Goal: Task Accomplishment & Management: Manage account settings

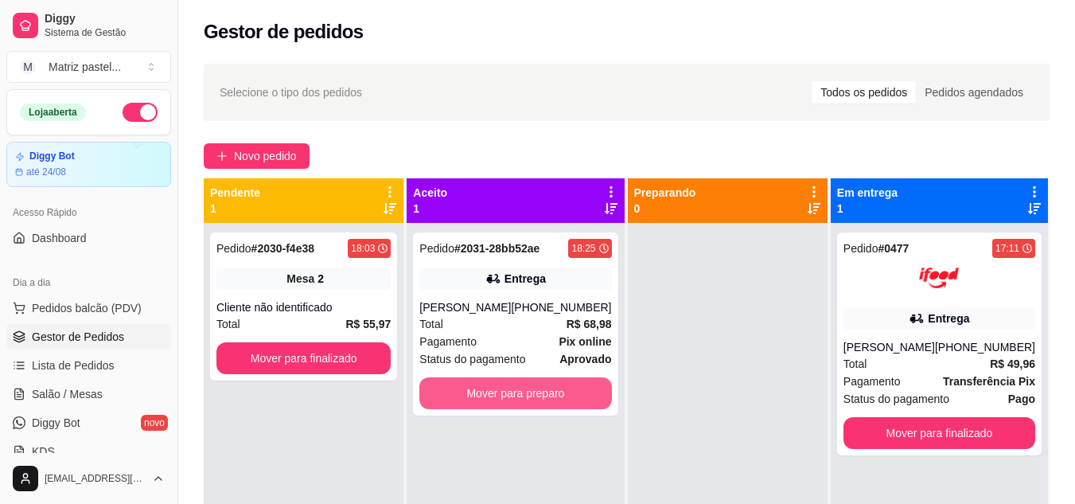
click at [493, 397] on button "Mover para preparo" at bounding box center [515, 393] width 192 height 32
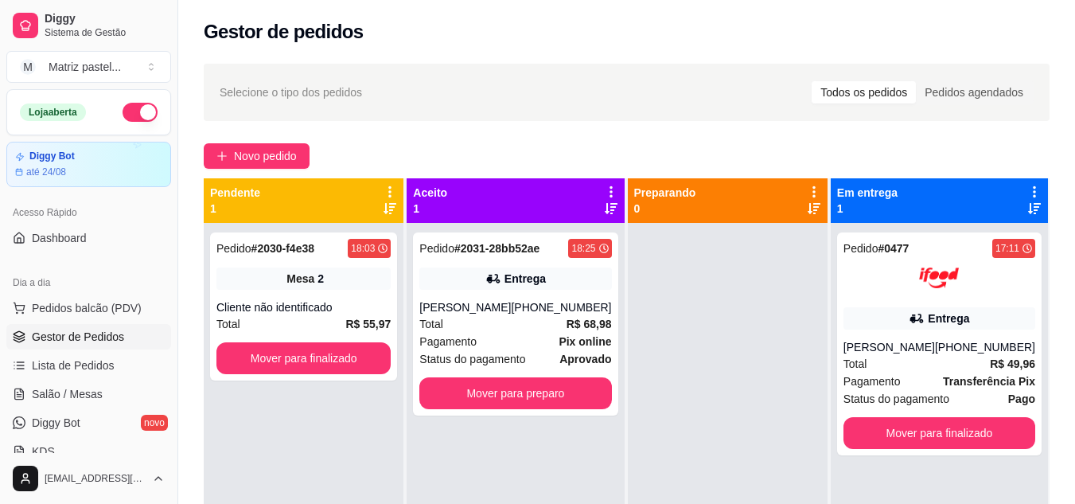
scroll to position [45, 0]
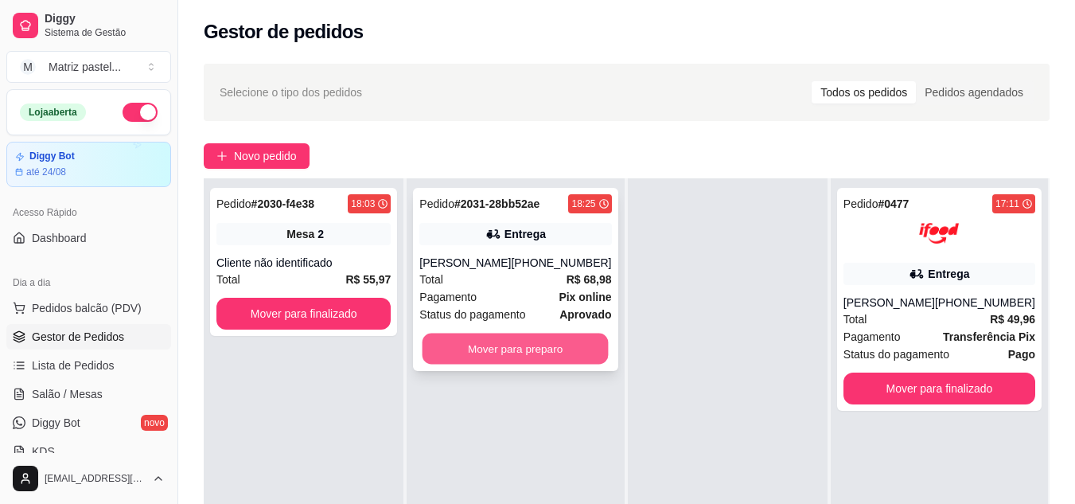
click at [538, 349] on button "Mover para preparo" at bounding box center [515, 348] width 186 height 31
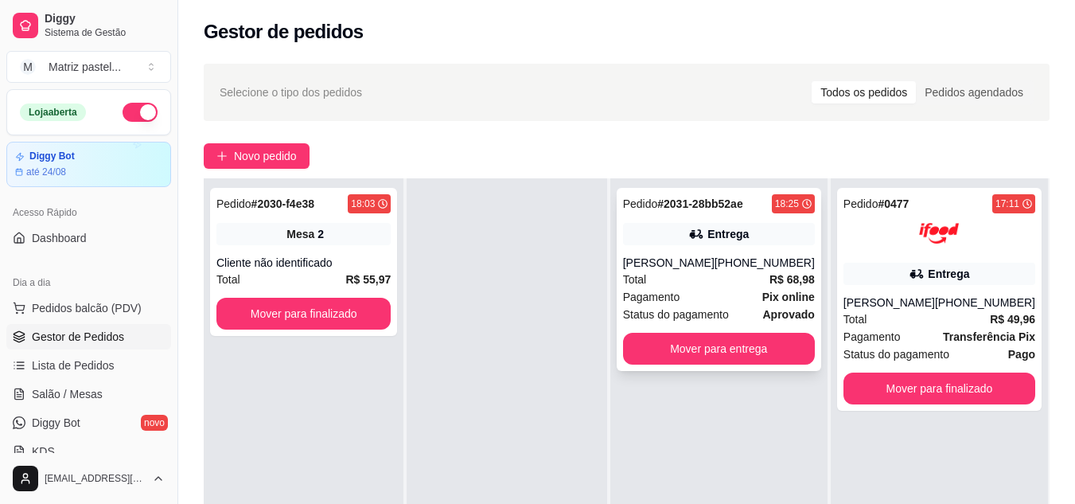
click at [744, 276] on div "Total R$ 68,98" at bounding box center [719, 280] width 192 height 18
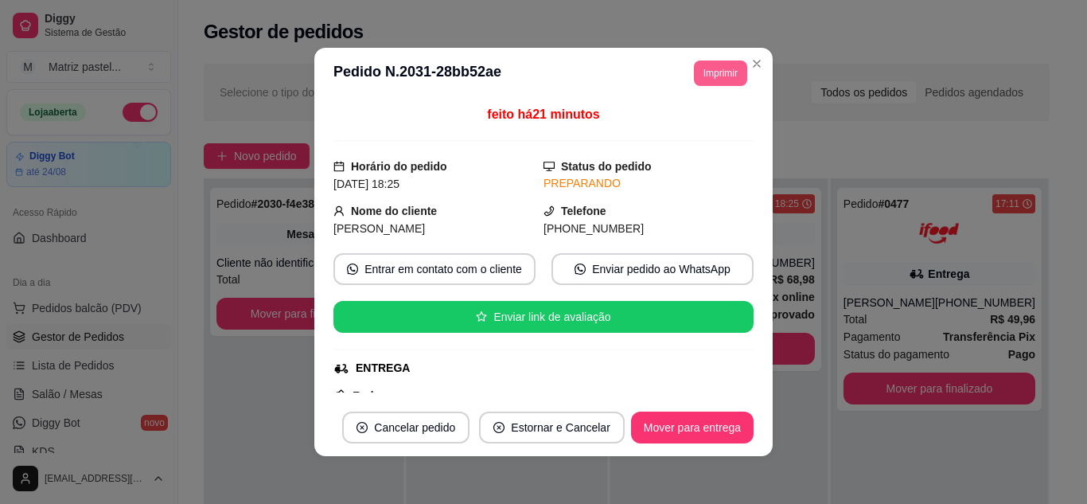
click at [718, 73] on button "Imprimir" at bounding box center [720, 72] width 53 height 25
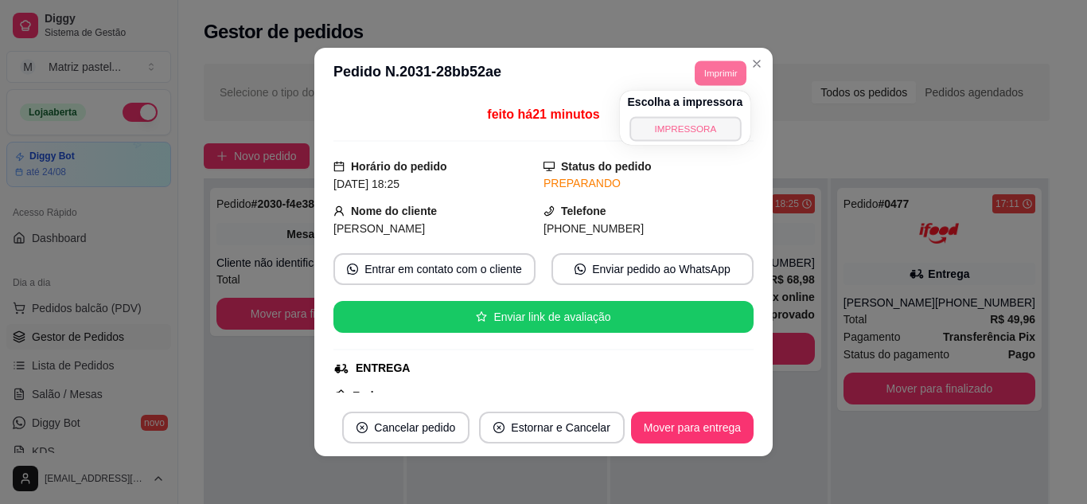
click at [700, 130] on button "IMPRESSORA" at bounding box center [684, 128] width 111 height 25
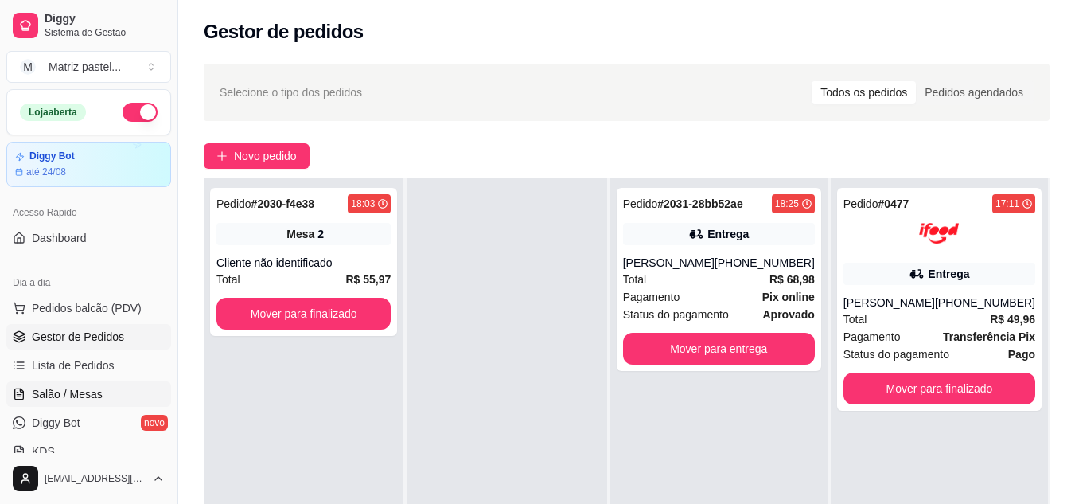
click at [57, 386] on span "Salão / Mesas" at bounding box center [67, 394] width 71 height 16
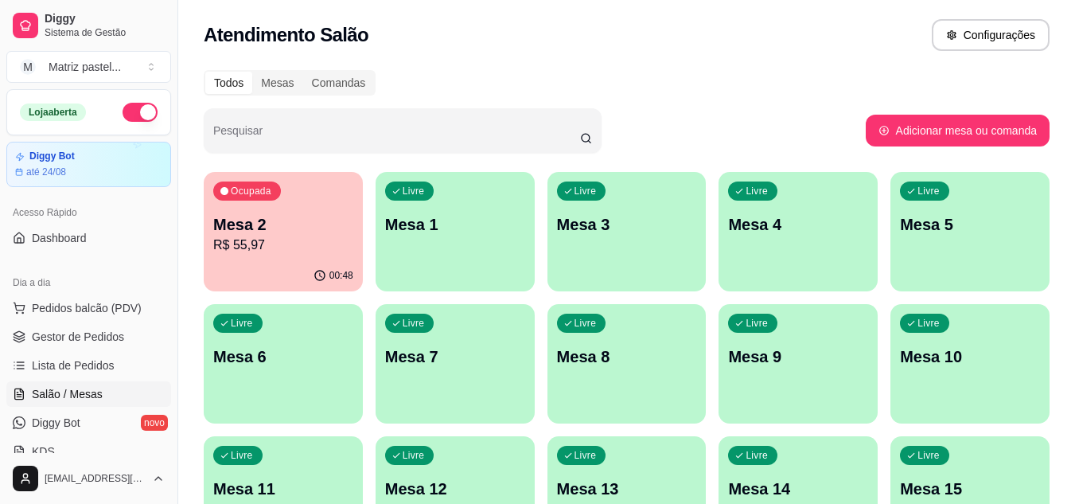
click at [216, 233] on p "Mesa 2" at bounding box center [283, 224] width 140 height 22
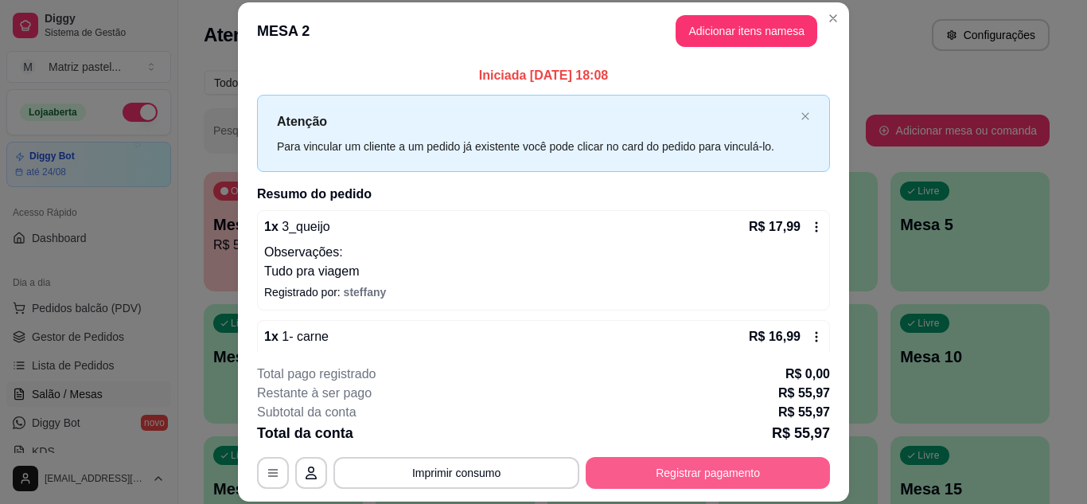
click at [687, 479] on button "Registrar pagamento" at bounding box center [708, 473] width 244 height 32
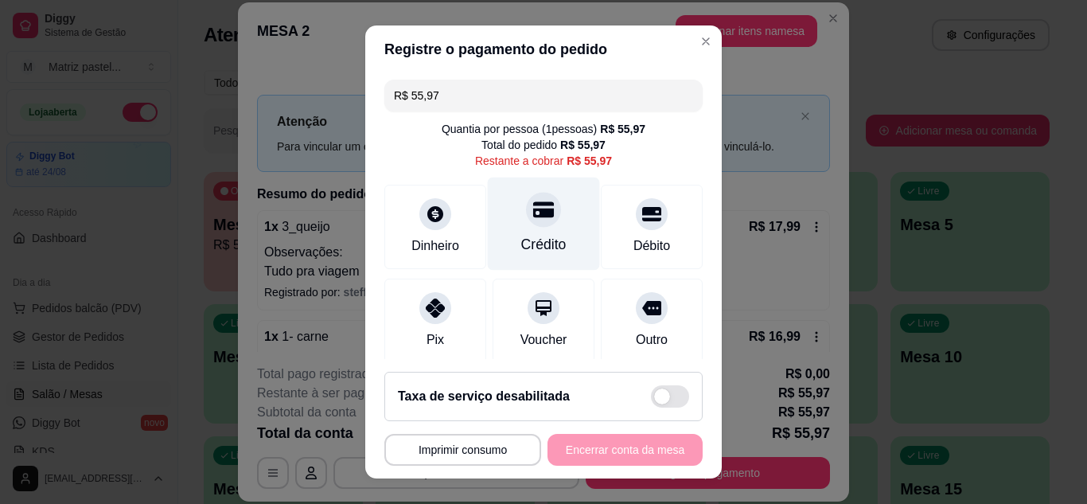
click at [537, 219] on div at bounding box center [543, 209] width 35 height 35
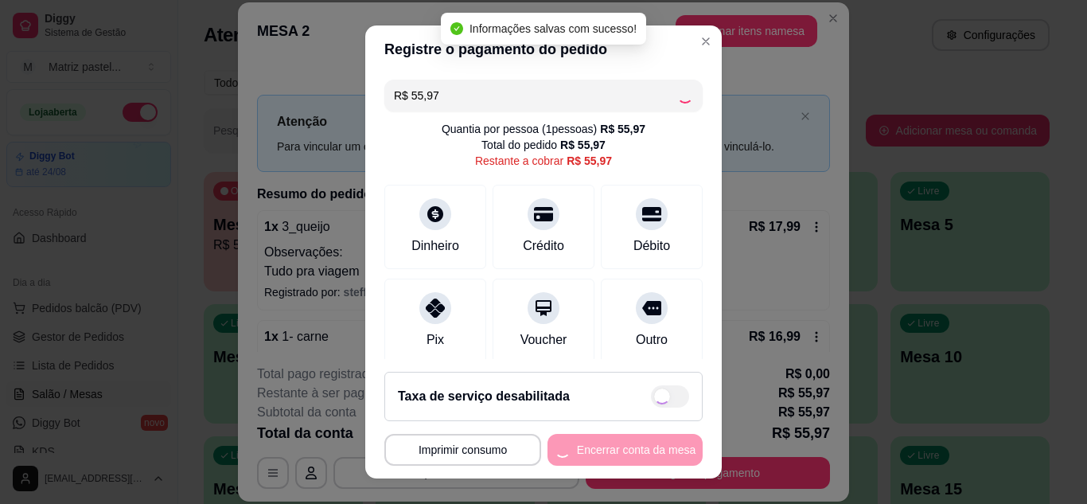
type input "R$ 0,00"
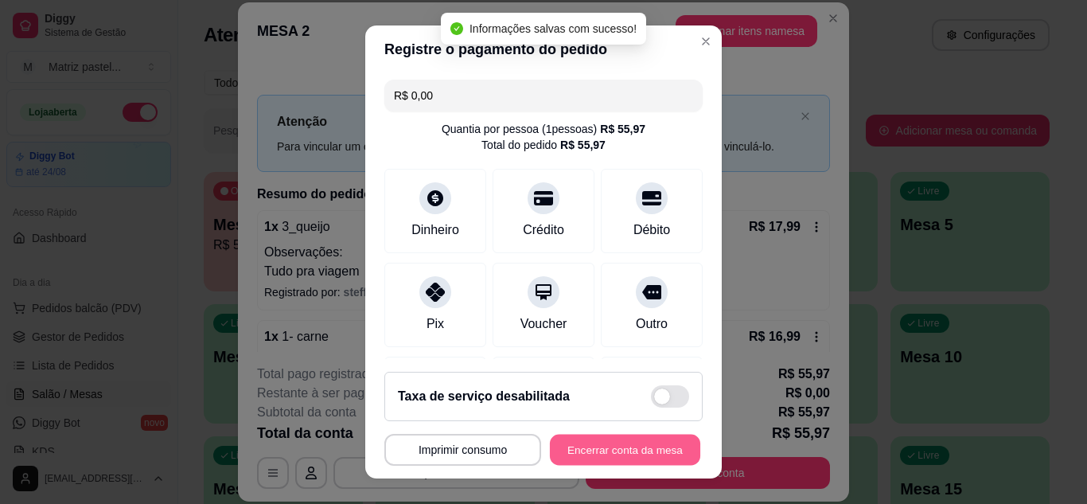
click at [644, 457] on button "Encerrar conta da mesa" at bounding box center [625, 449] width 150 height 31
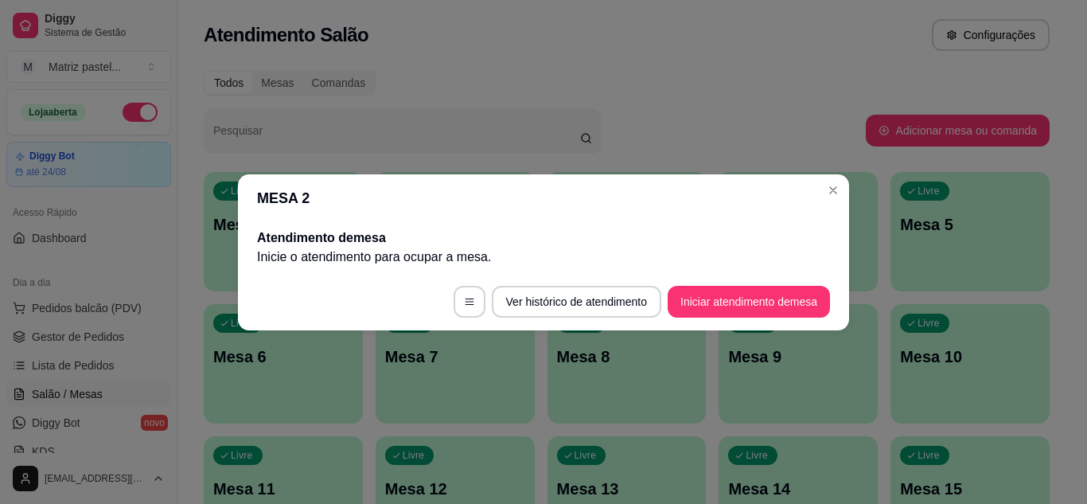
click at [824, 173] on div "MESA 2 Atendimento de mesa Inicie o atendimento para ocupar a mesa . Ver histór…" at bounding box center [543, 252] width 1087 height 504
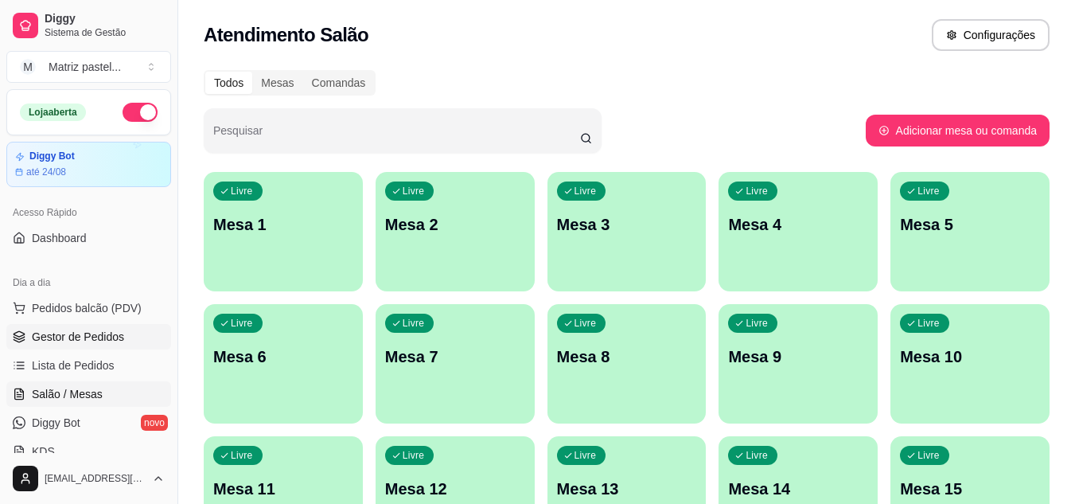
click at [76, 341] on span "Gestor de Pedidos" at bounding box center [78, 337] width 92 height 16
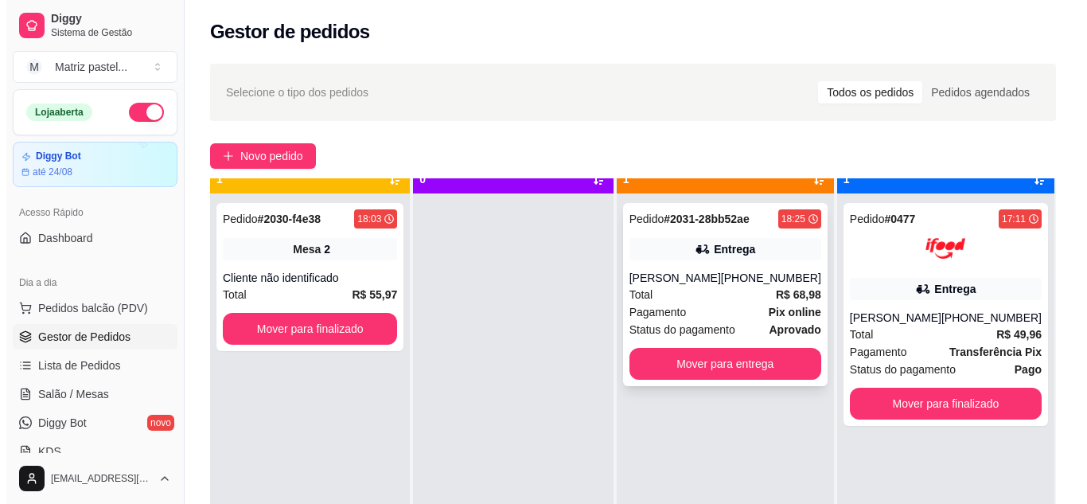
scroll to position [45, 0]
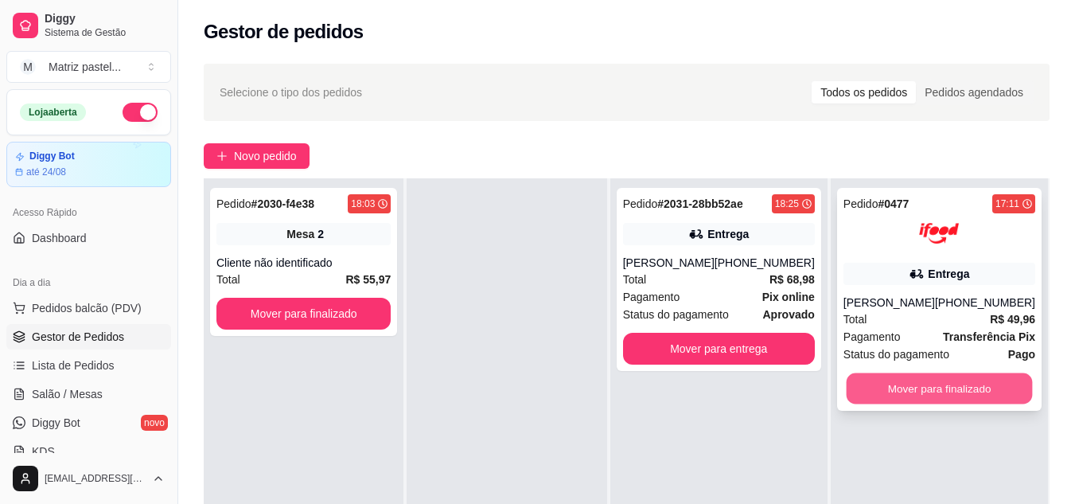
click at [865, 395] on button "Mover para finalizado" at bounding box center [939, 388] width 186 height 31
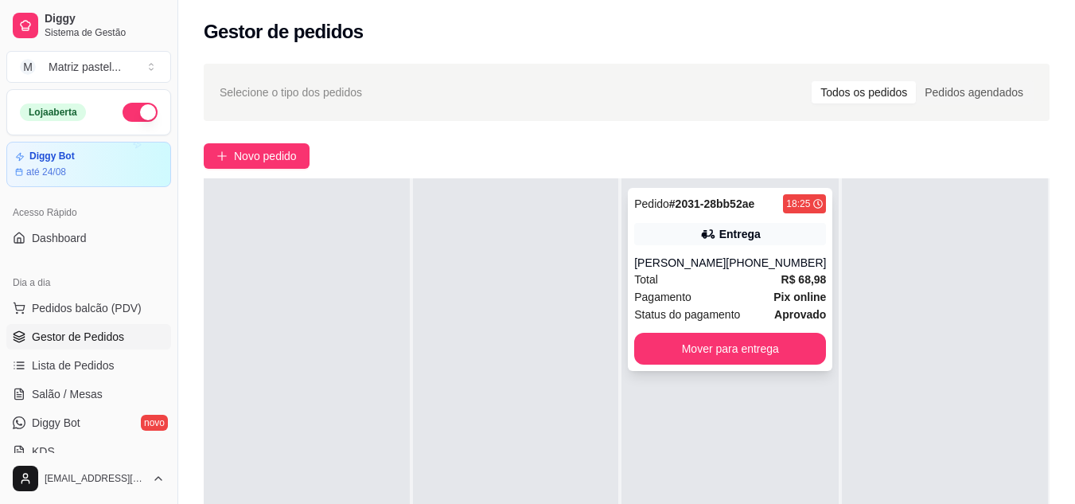
click at [652, 251] on div "Pedido # 2031-28bb52ae 18:25 Entrega Michele (73) 98845-6195 Total R$ 68,98 Pag…" at bounding box center [730, 279] width 204 height 183
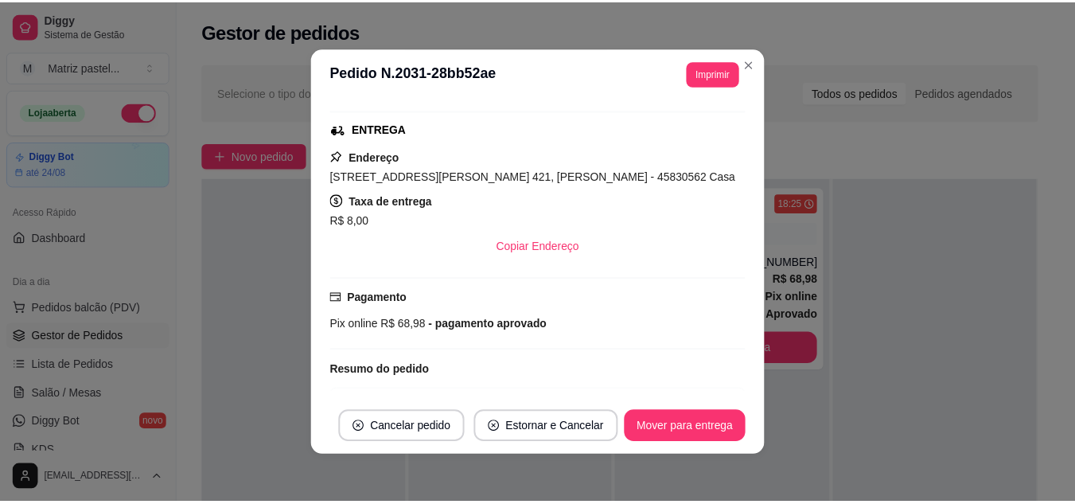
scroll to position [398, 0]
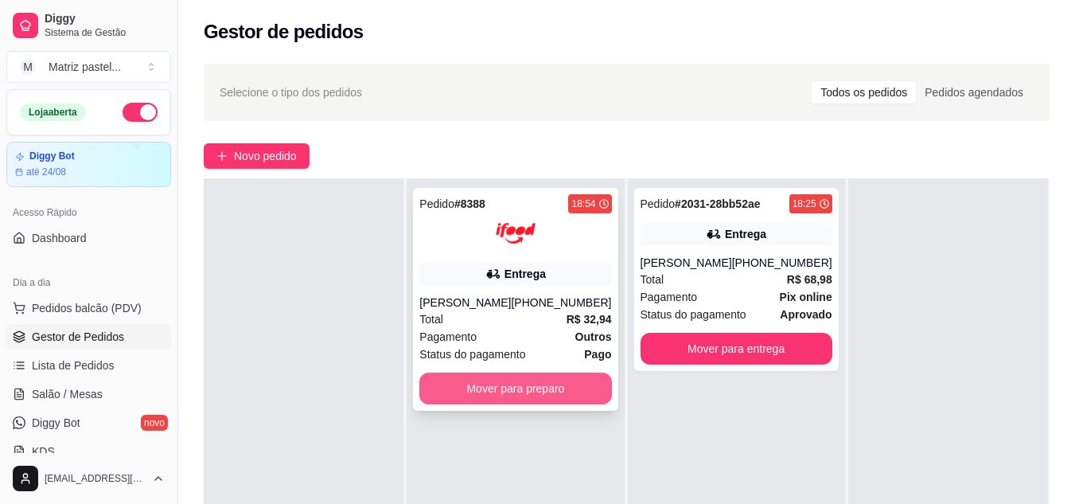
click at [473, 384] on button "Mover para preparo" at bounding box center [515, 388] width 192 height 32
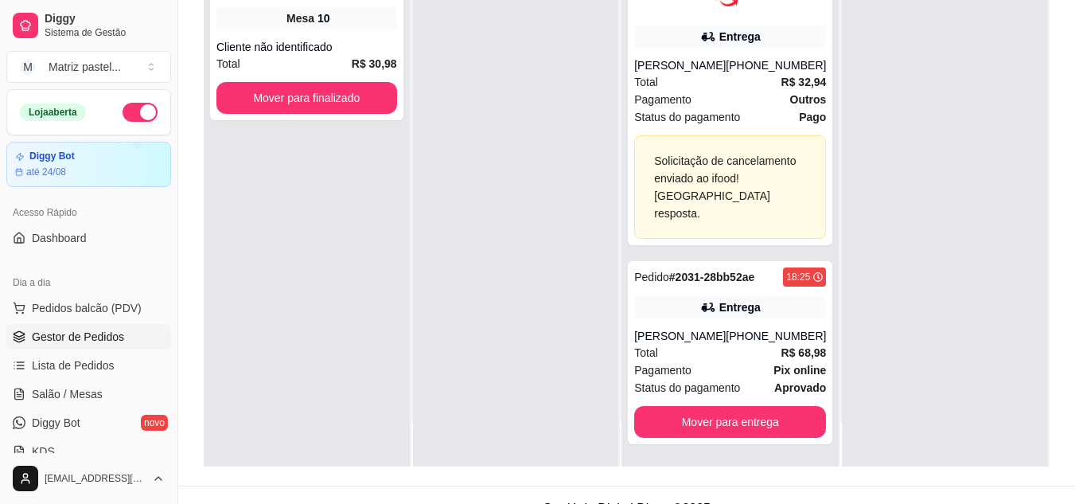
scroll to position [239, 0]
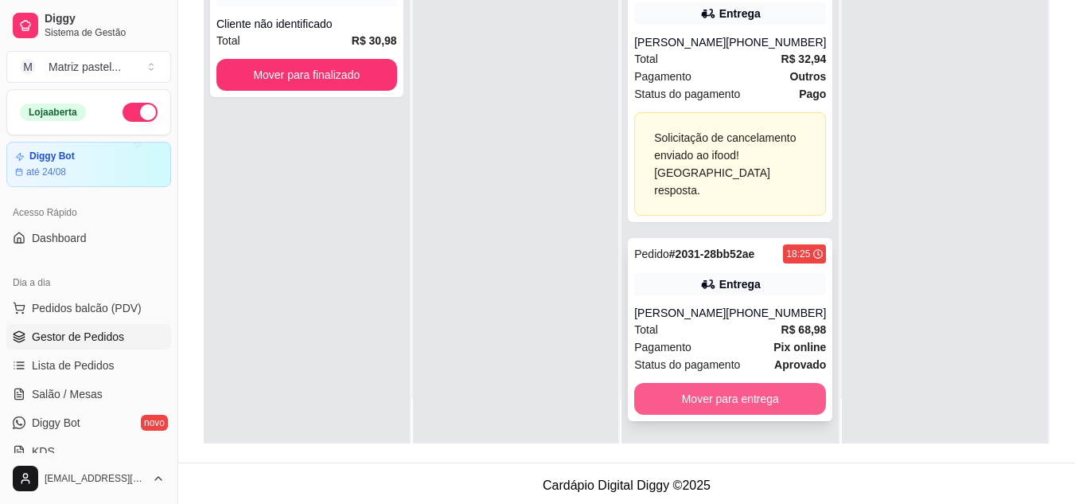
click at [715, 393] on button "Mover para entrega" at bounding box center [730, 399] width 192 height 32
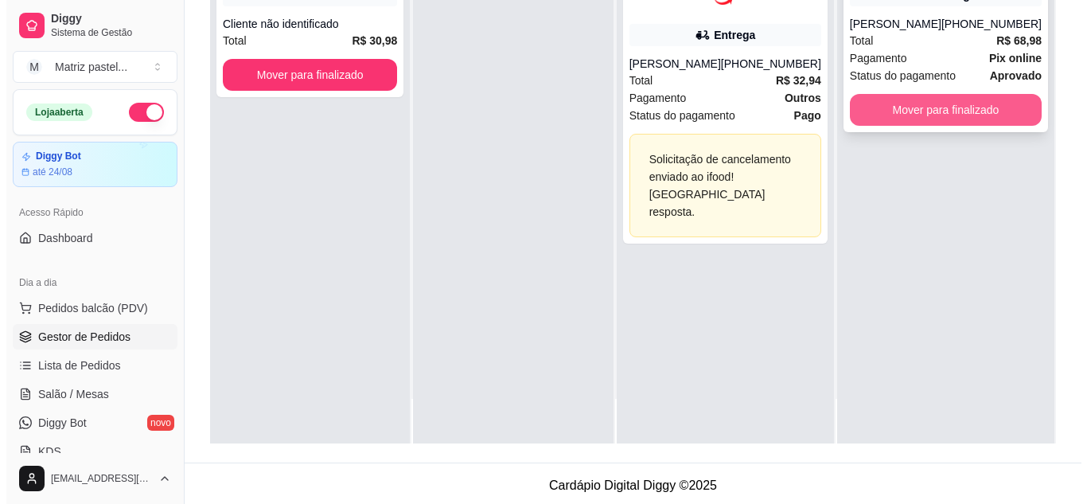
scroll to position [0, 0]
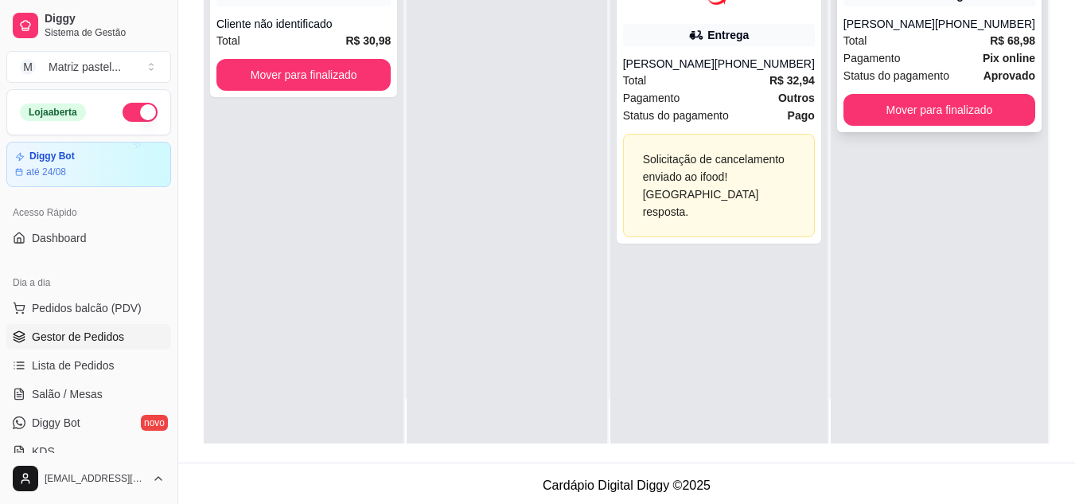
click at [899, 66] on div "Pagamento Pix online" at bounding box center [939, 58] width 192 height 18
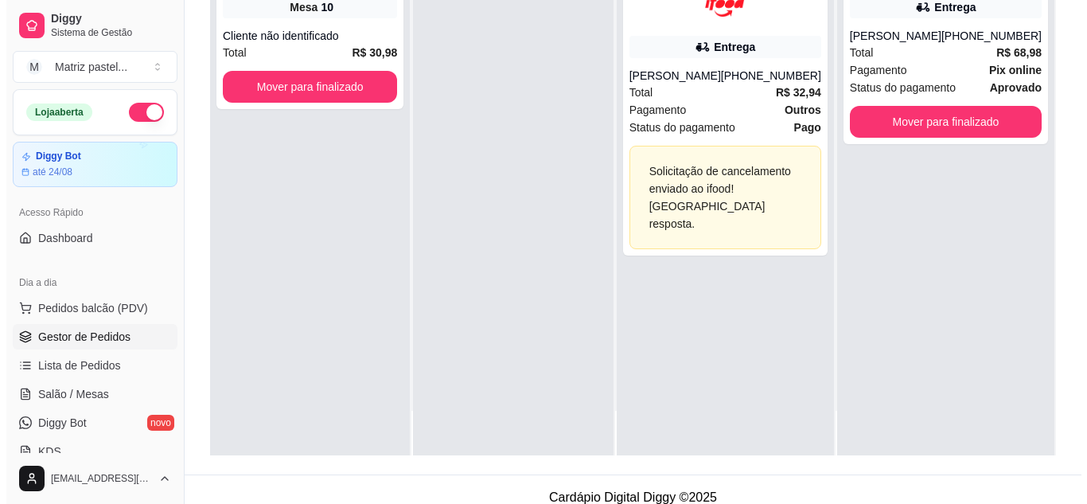
scroll to position [239, 0]
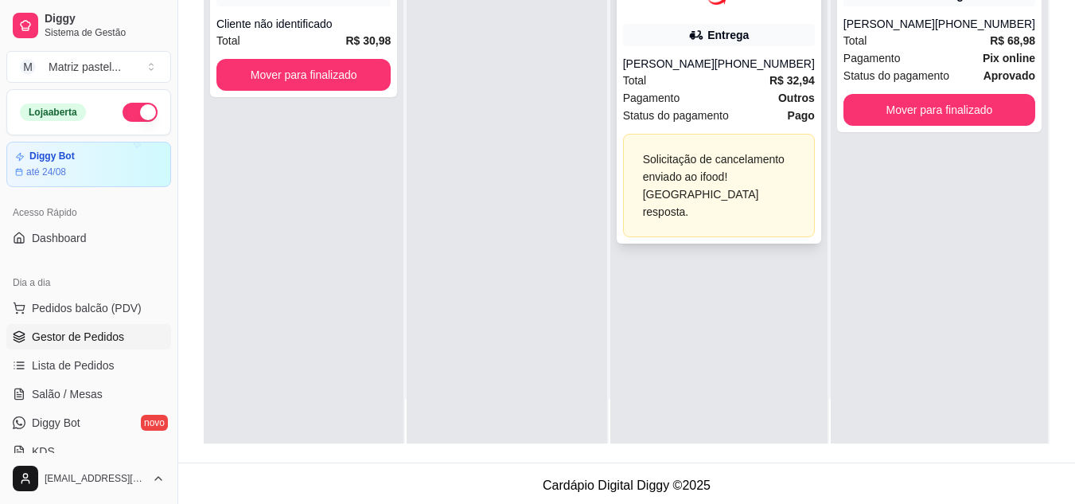
click at [703, 117] on span "Status do pagamento" at bounding box center [676, 116] width 106 height 18
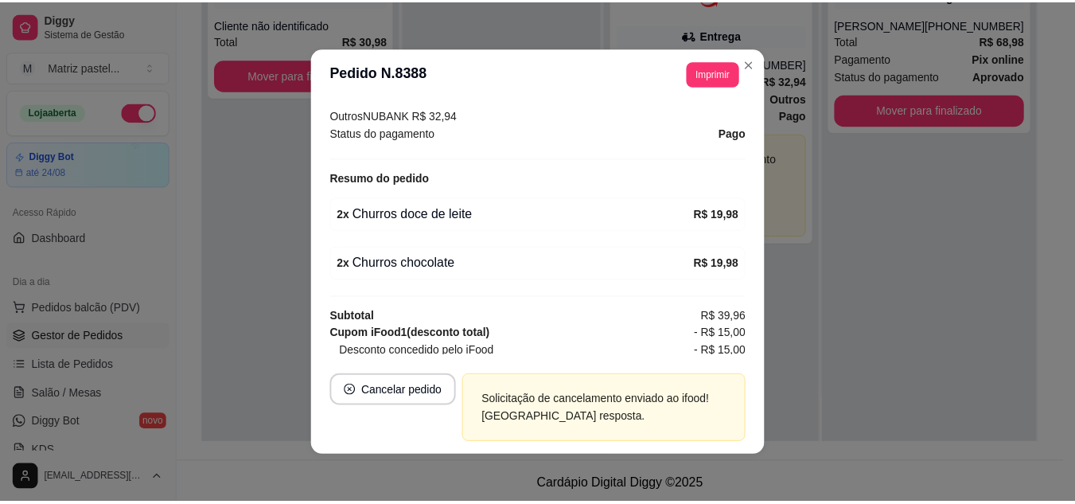
scroll to position [557, 0]
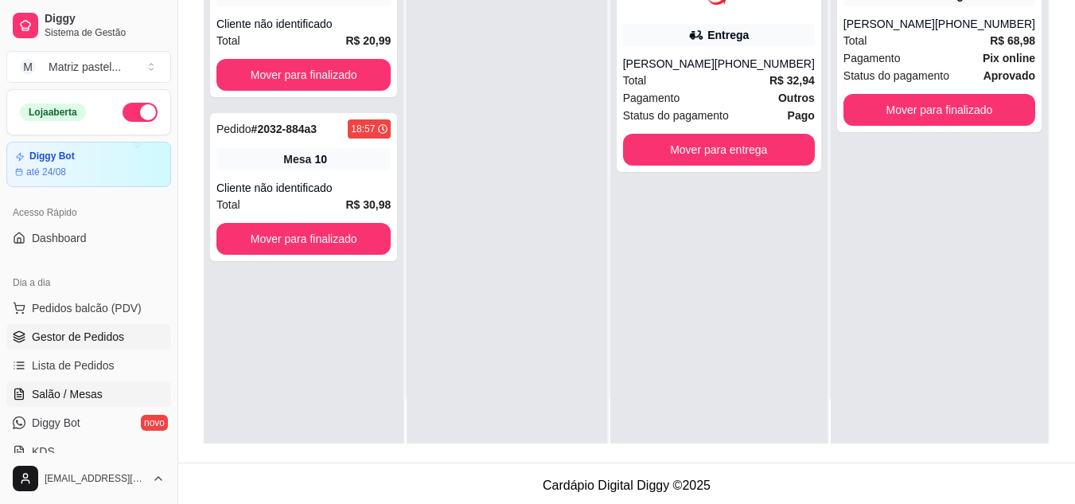
click at [99, 389] on span "Salão / Mesas" at bounding box center [67, 394] width 71 height 16
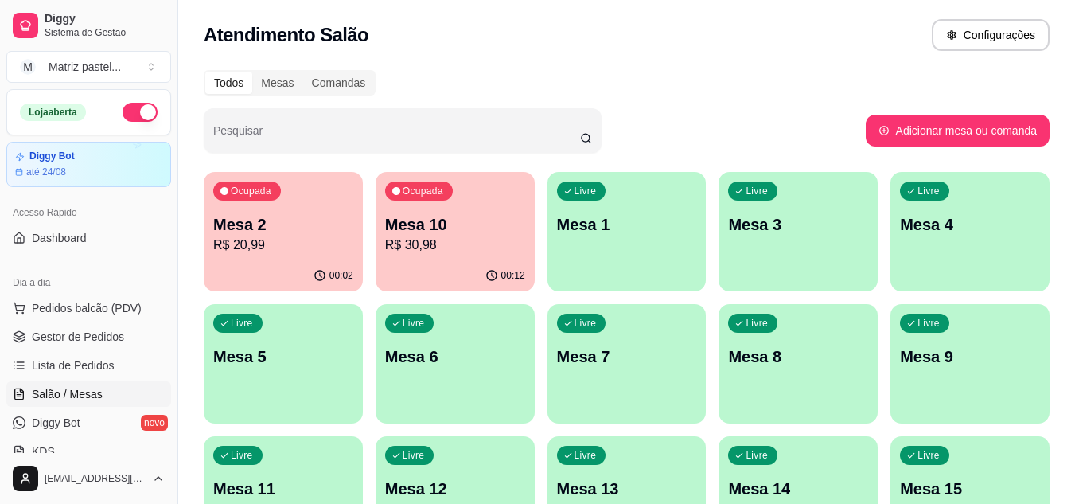
click at [263, 275] on div "00:02" at bounding box center [283, 275] width 159 height 31
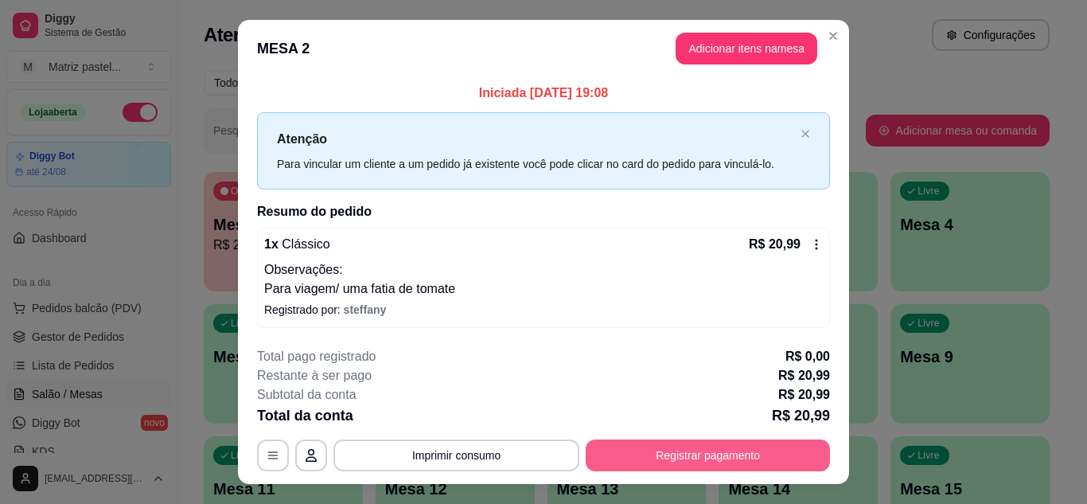
click at [693, 457] on button "Registrar pagamento" at bounding box center [708, 455] width 244 height 32
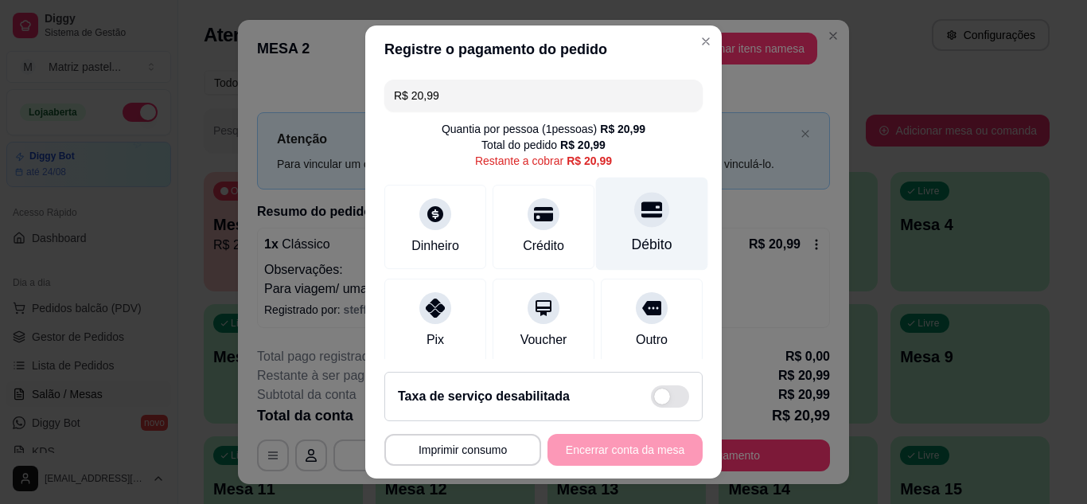
click at [632, 236] on div "Débito" at bounding box center [652, 244] width 41 height 21
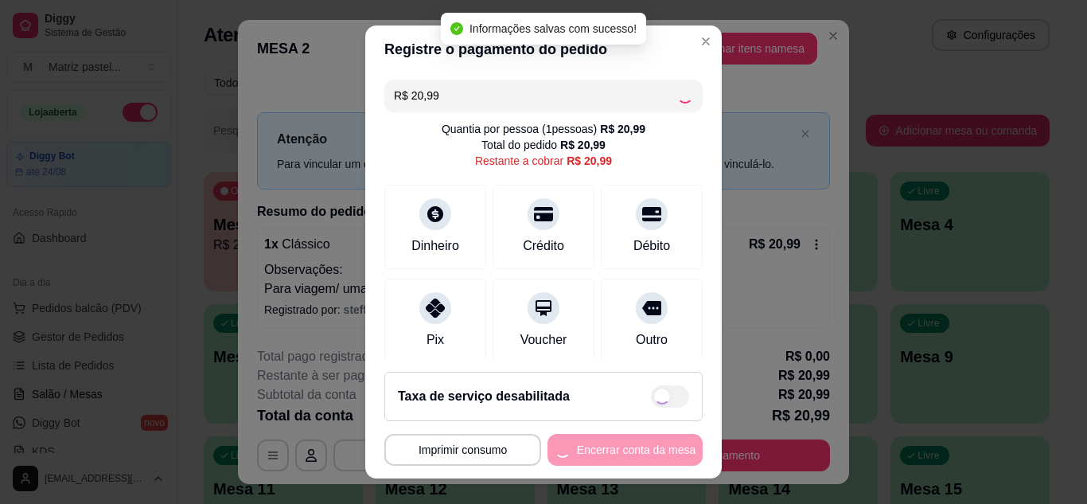
type input "R$ 0,00"
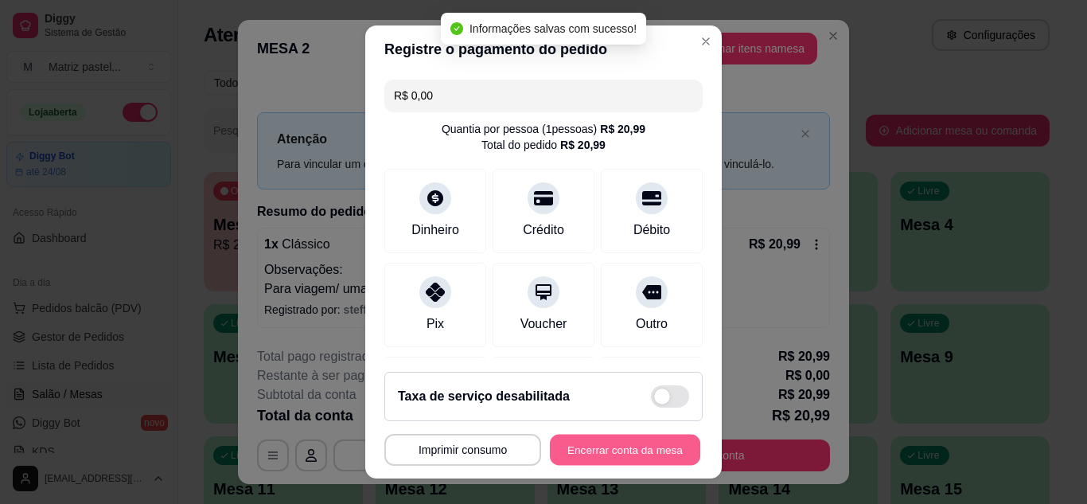
click at [613, 448] on button "Encerrar conta da mesa" at bounding box center [625, 449] width 150 height 31
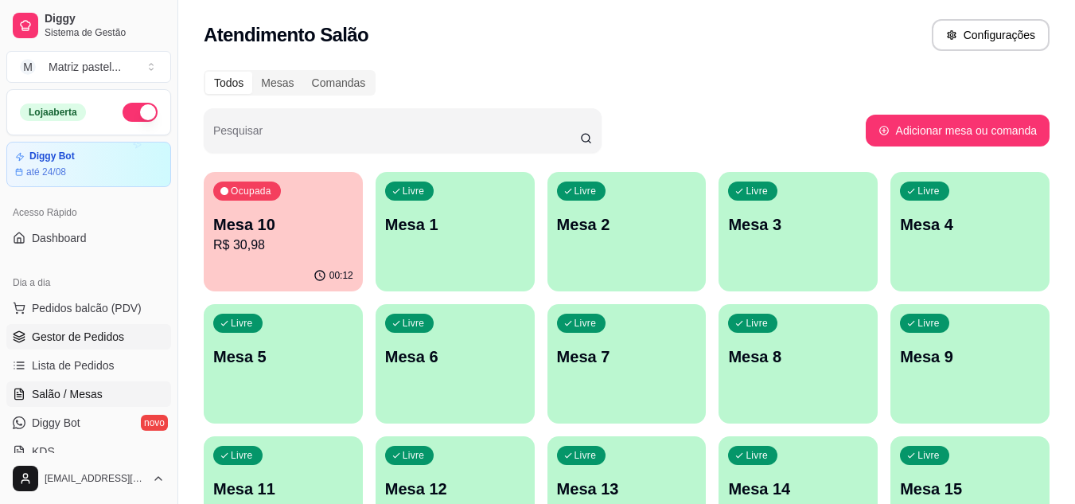
click at [74, 336] on span "Gestor de Pedidos" at bounding box center [78, 337] width 92 height 16
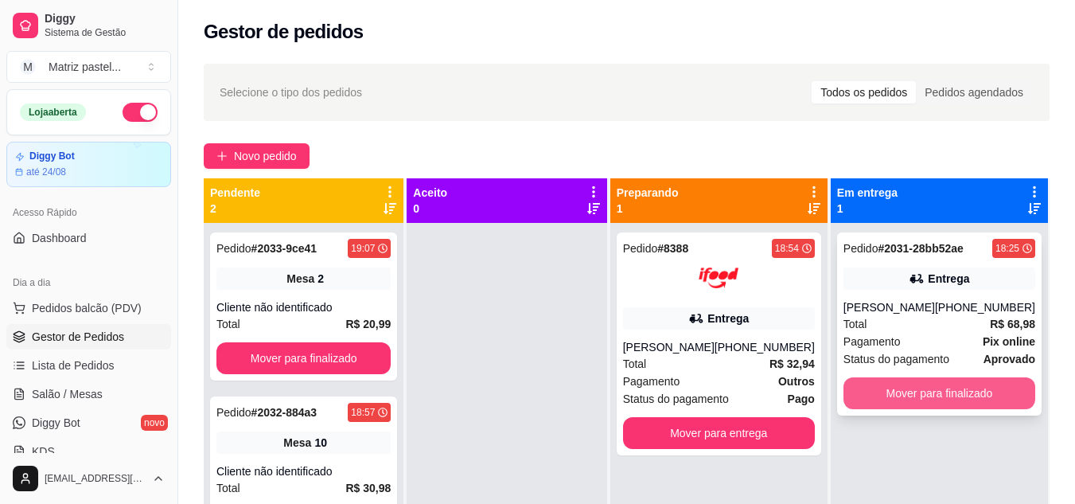
click at [882, 383] on button "Mover para finalizado" at bounding box center [939, 393] width 192 height 32
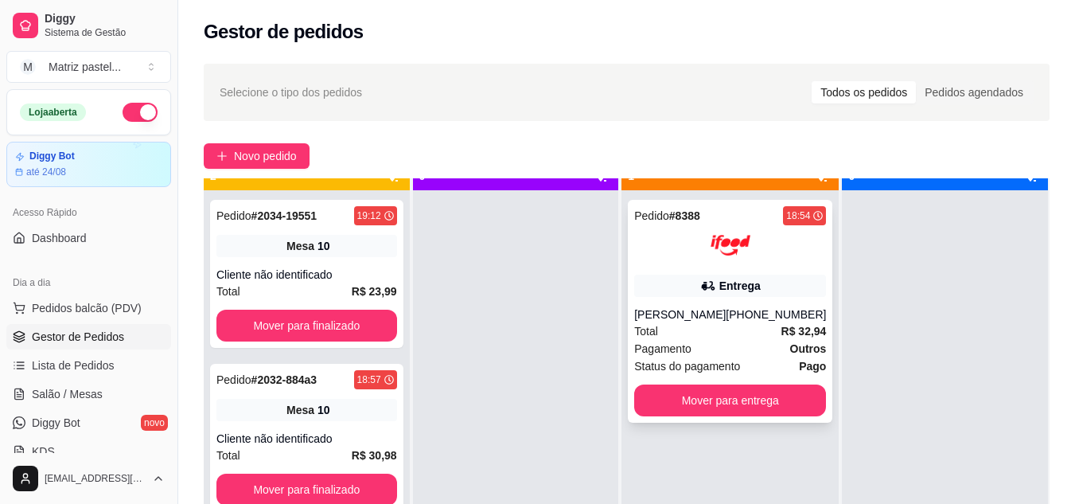
scroll to position [45, 0]
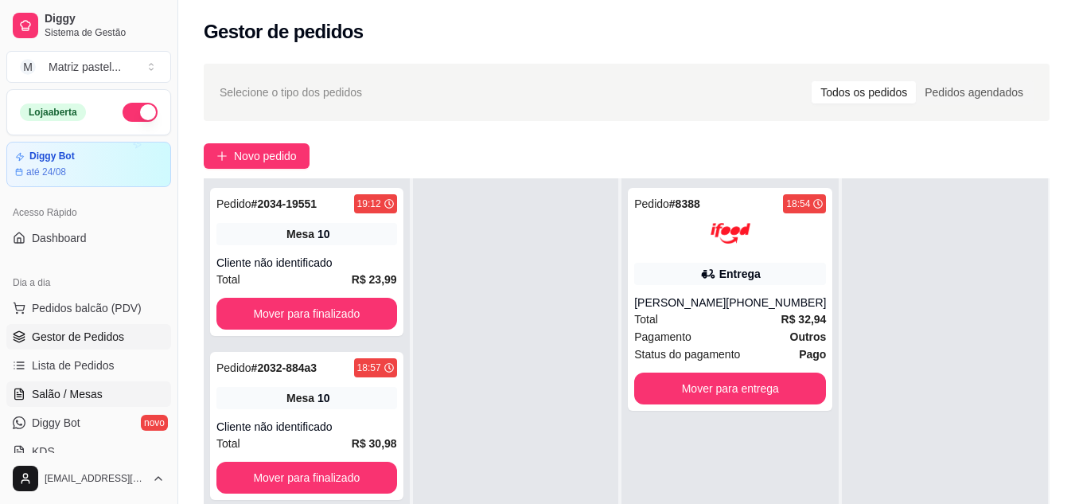
click at [101, 396] on link "Salão / Mesas" at bounding box center [88, 393] width 165 height 25
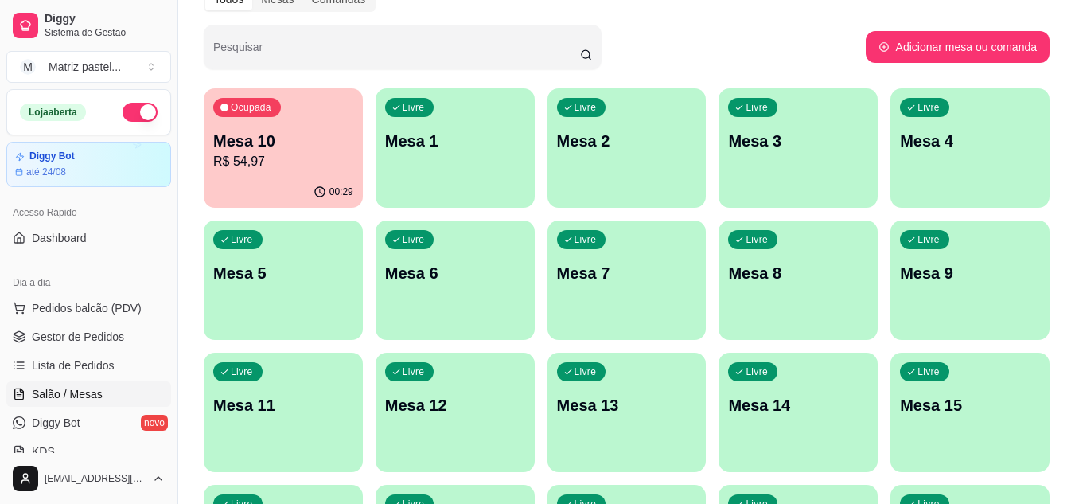
scroll to position [159, 0]
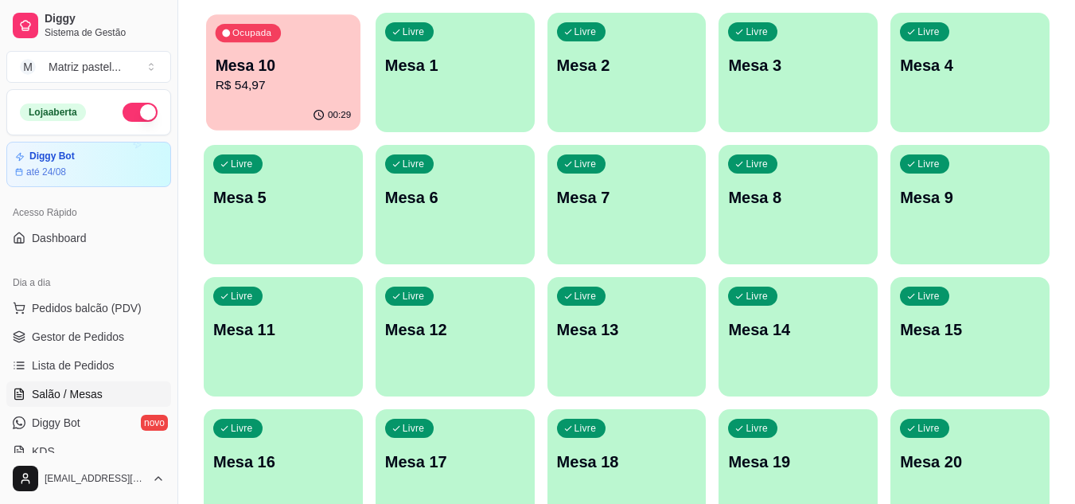
click at [239, 58] on p "Mesa 10" at bounding box center [284, 65] width 136 height 21
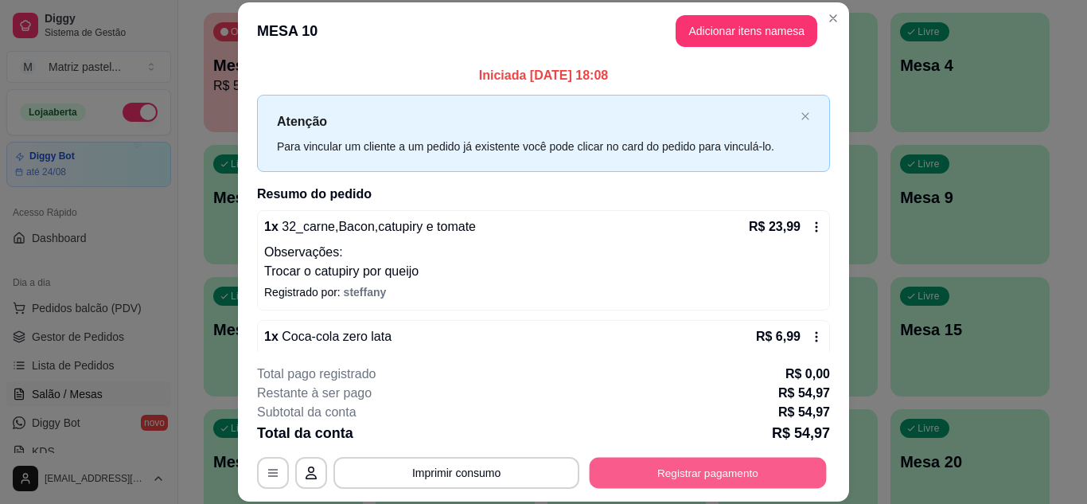
click at [657, 462] on button "Registrar pagamento" at bounding box center [708, 472] width 237 height 31
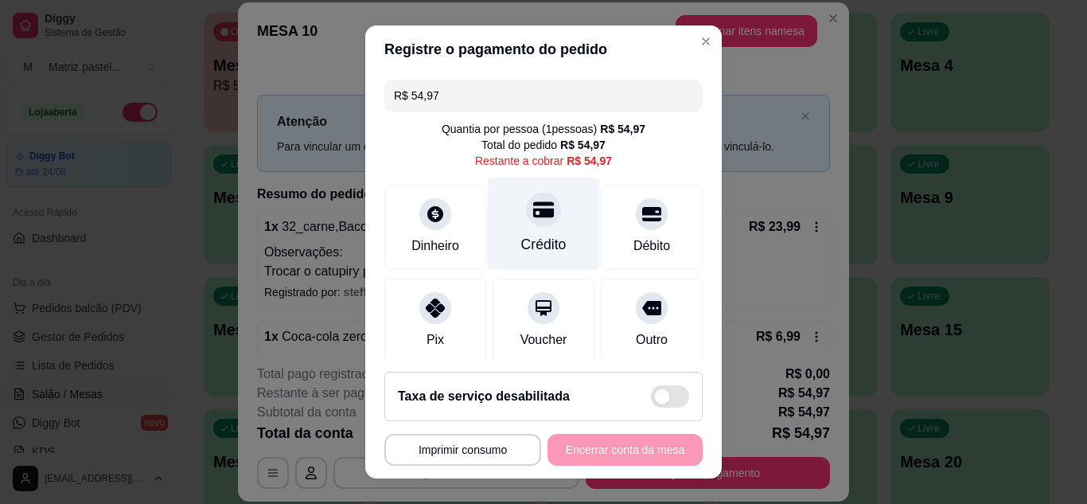
click at [540, 206] on div at bounding box center [543, 209] width 35 height 35
type input "R$ 0,00"
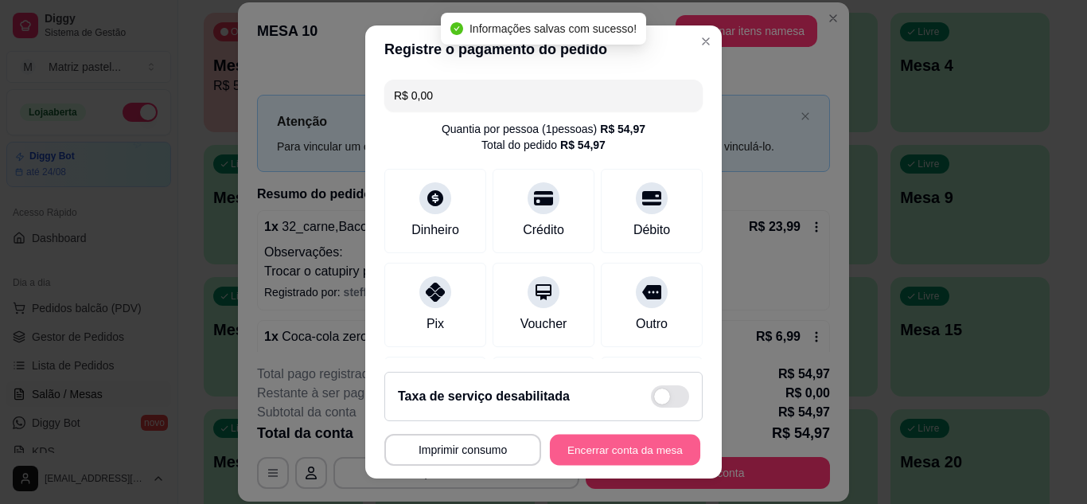
click at [624, 442] on button "Encerrar conta da mesa" at bounding box center [625, 449] width 150 height 31
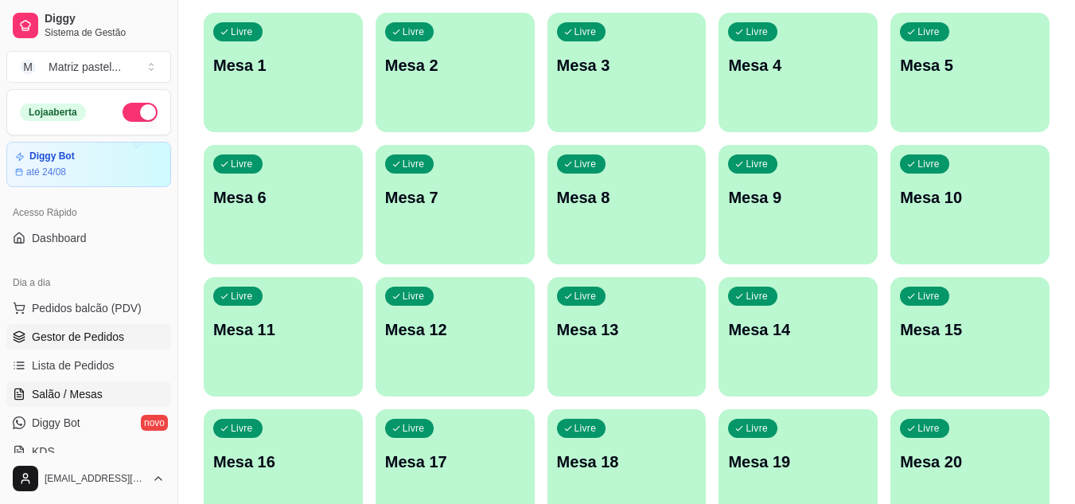
click at [72, 341] on span "Gestor de Pedidos" at bounding box center [78, 337] width 92 height 16
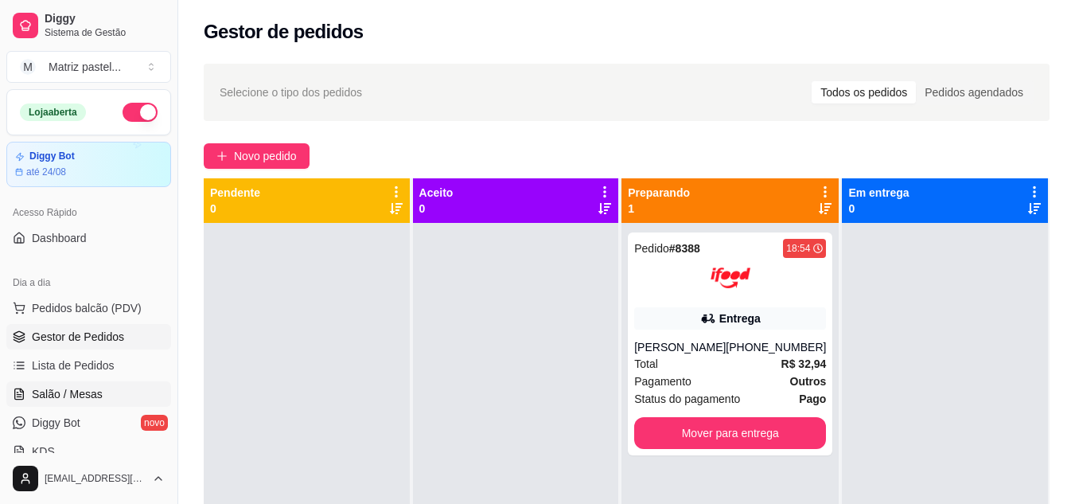
click at [64, 399] on span "Salão / Mesas" at bounding box center [67, 394] width 71 height 16
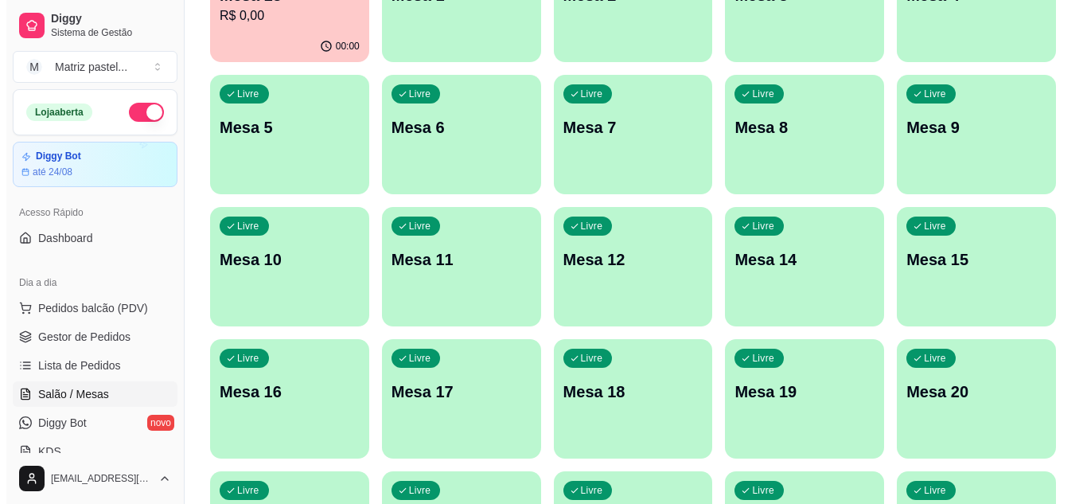
scroll to position [380, 0]
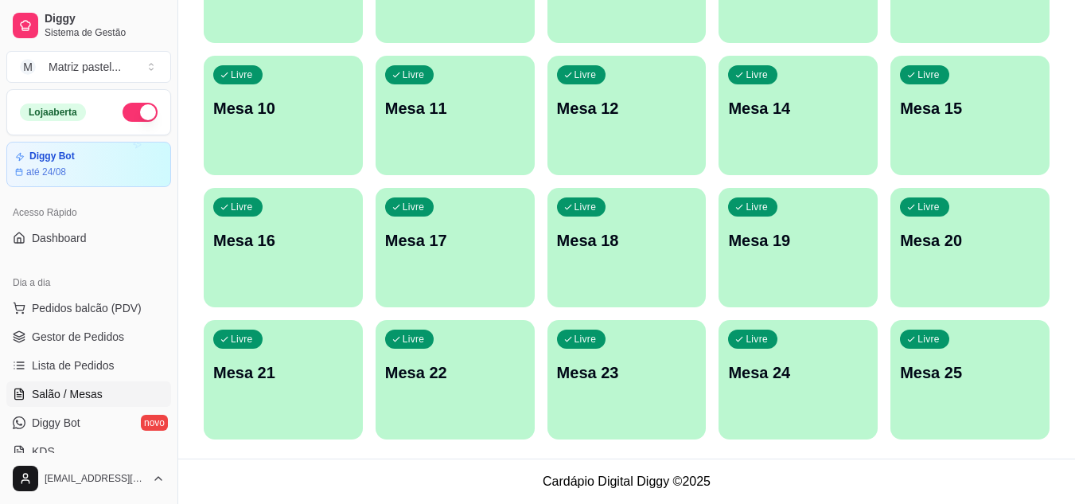
click at [934, 360] on div "Livre Mesa 25" at bounding box center [969, 370] width 159 height 100
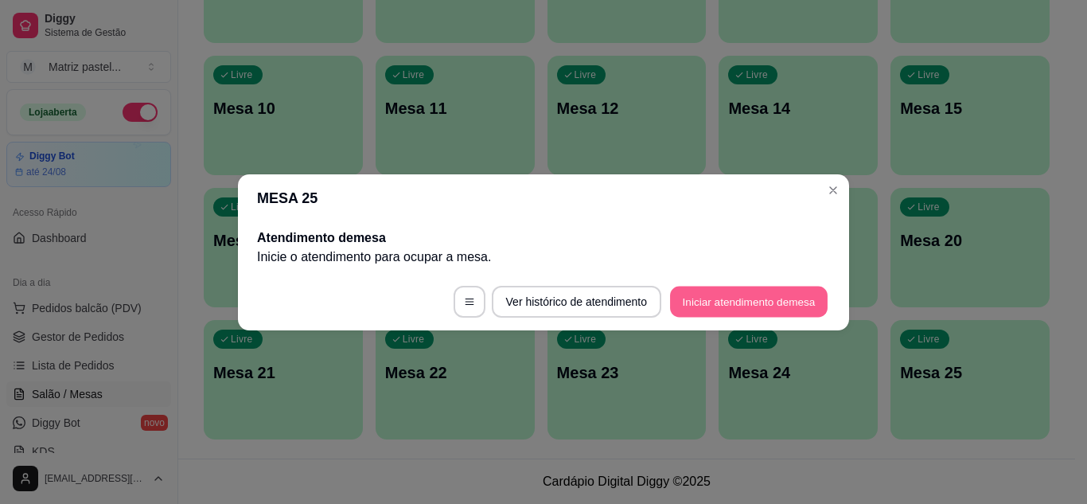
click at [742, 297] on button "Iniciar atendimento de mesa" at bounding box center [749, 301] width 158 height 31
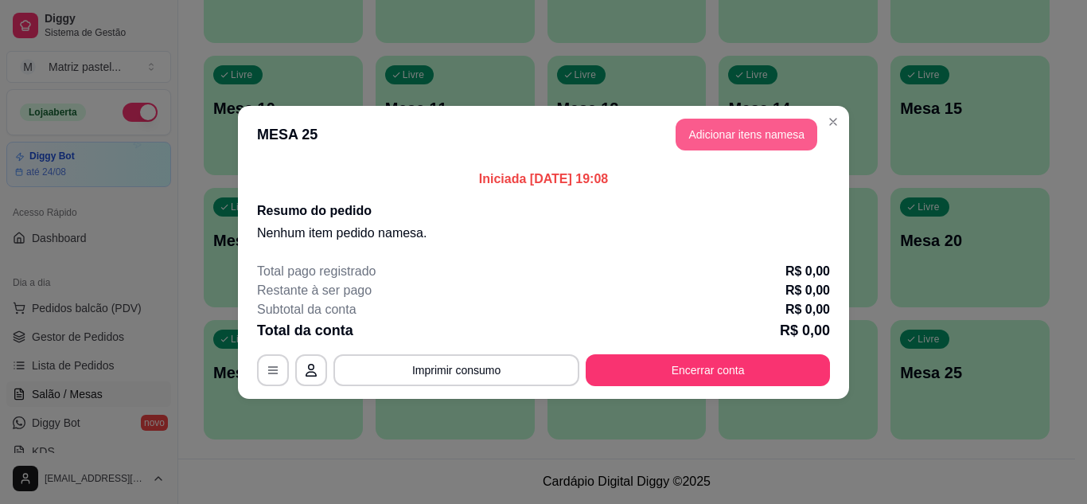
click at [734, 141] on button "Adicionar itens na mesa" at bounding box center [747, 135] width 142 height 32
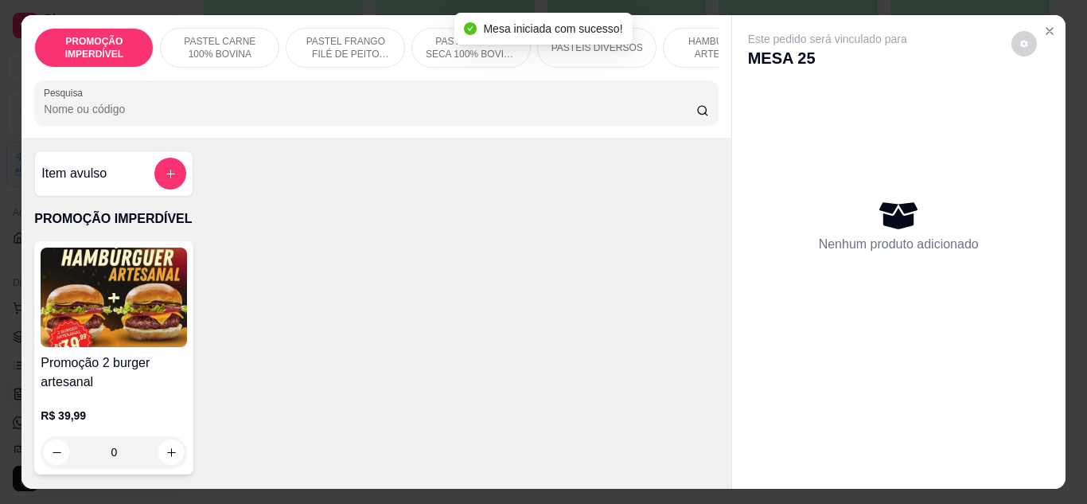
click at [349, 115] on input "Pesquisa" at bounding box center [370, 109] width 652 height 16
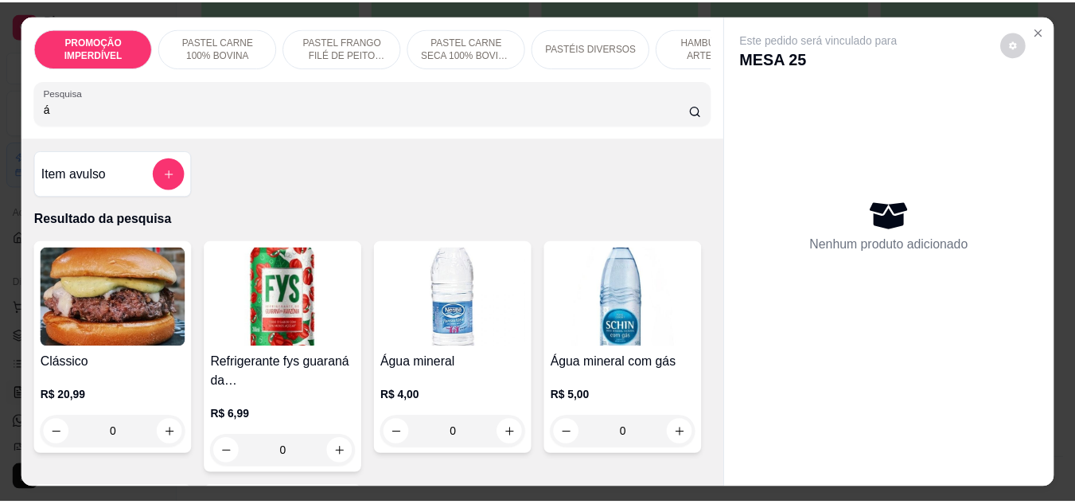
scroll to position [239, 0]
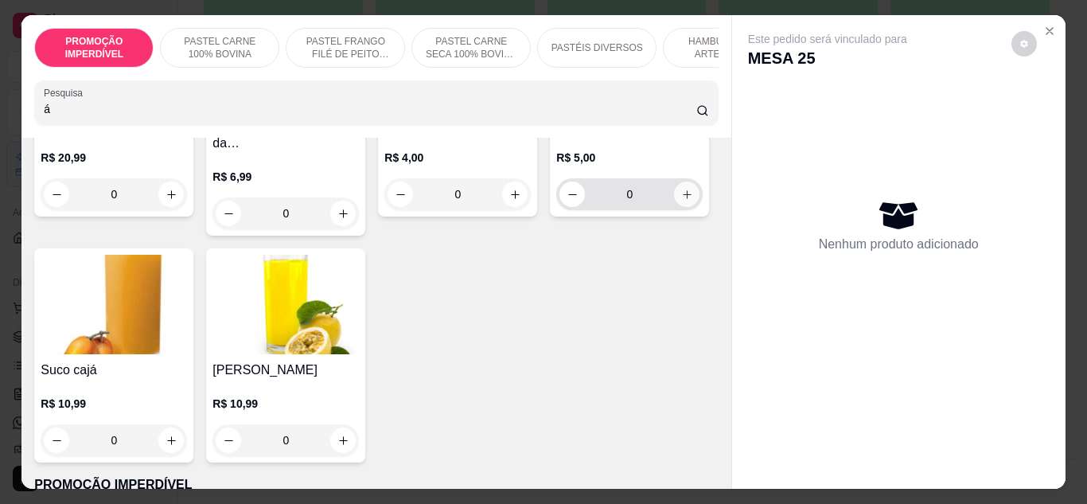
type input "á"
click at [675, 206] on button "increase-product-quantity" at bounding box center [687, 193] width 25 height 25
type input "1"
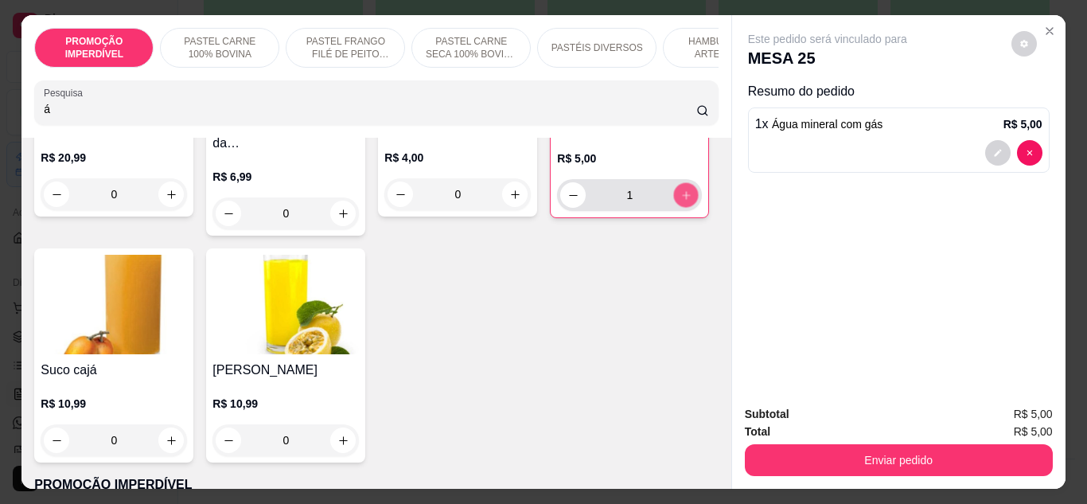
click at [674, 207] on button "increase-product-quantity" at bounding box center [686, 194] width 25 height 25
type input "2"
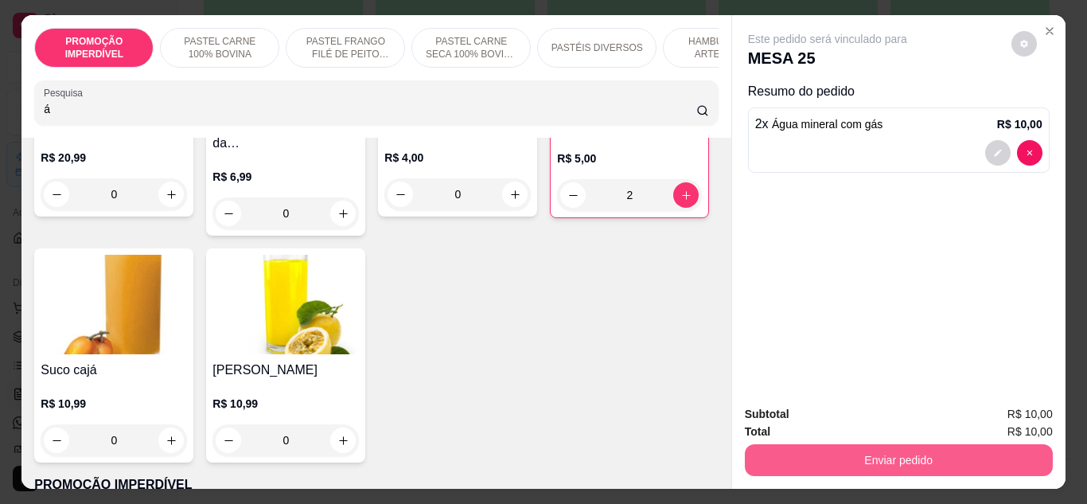
click at [810, 461] on button "Enviar pedido" at bounding box center [899, 460] width 308 height 32
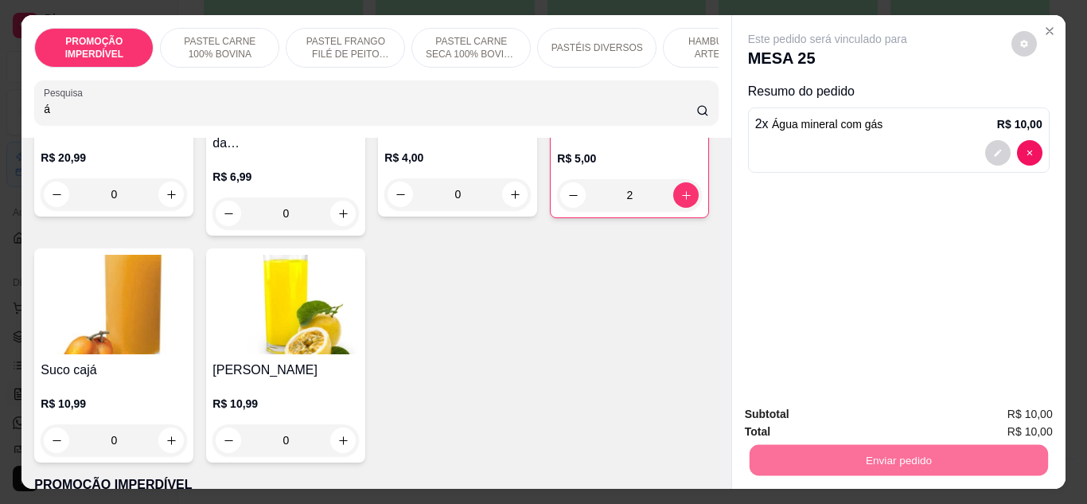
click at [833, 419] on button "Não registrar e enviar pedido" at bounding box center [845, 414] width 165 height 30
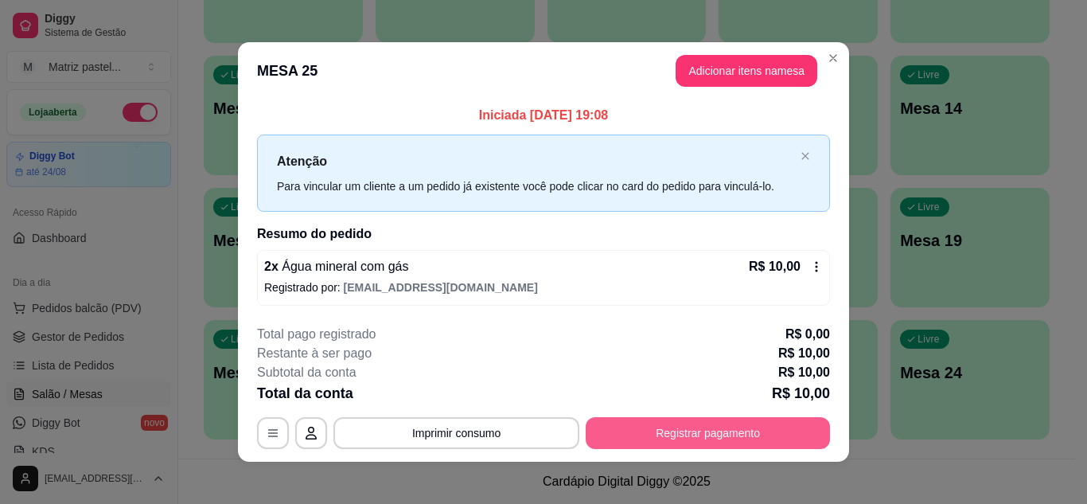
click at [640, 431] on button "Registrar pagamento" at bounding box center [708, 433] width 244 height 32
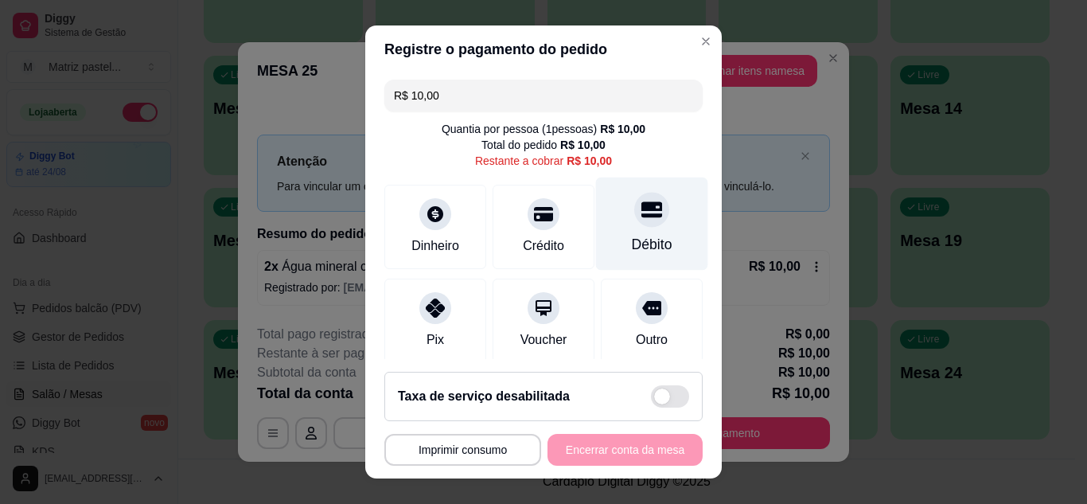
click at [641, 219] on icon at bounding box center [651, 209] width 21 height 21
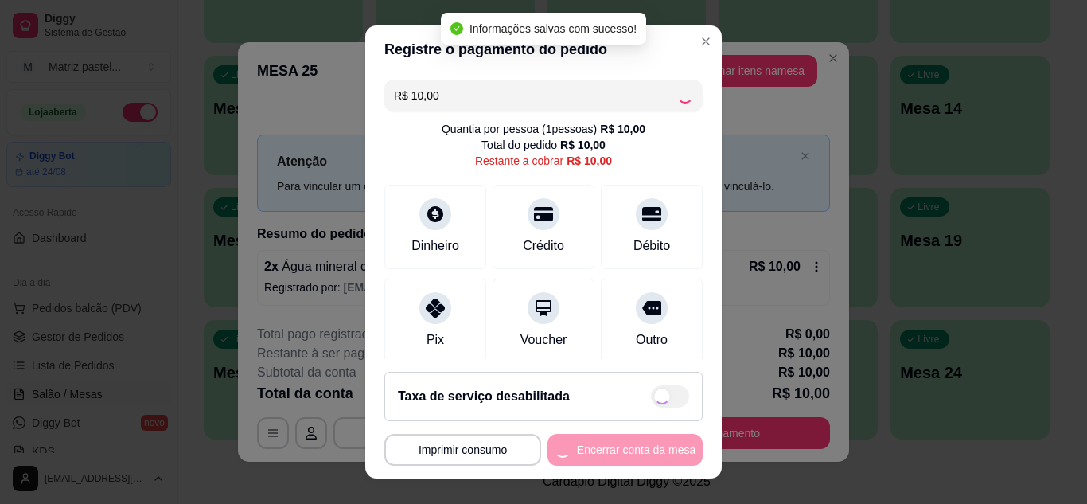
type input "R$ 0,00"
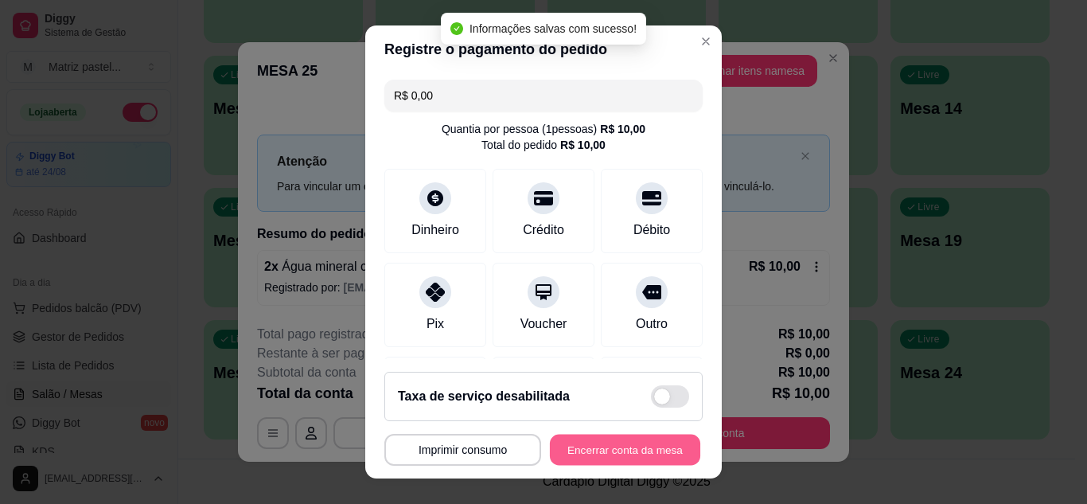
click at [641, 450] on button "Encerrar conta da mesa" at bounding box center [625, 449] width 150 height 31
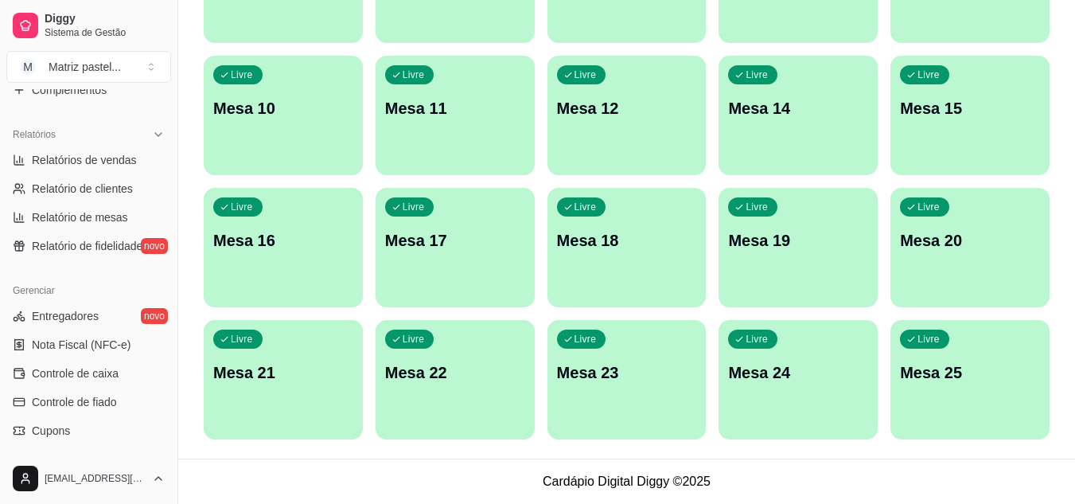
scroll to position [641, 0]
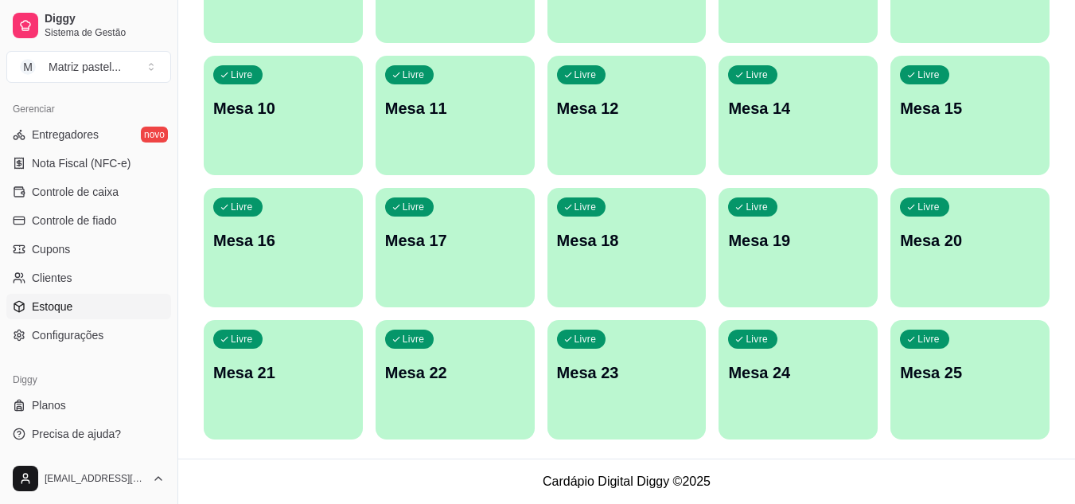
click at [61, 301] on span "Estoque" at bounding box center [52, 306] width 41 height 16
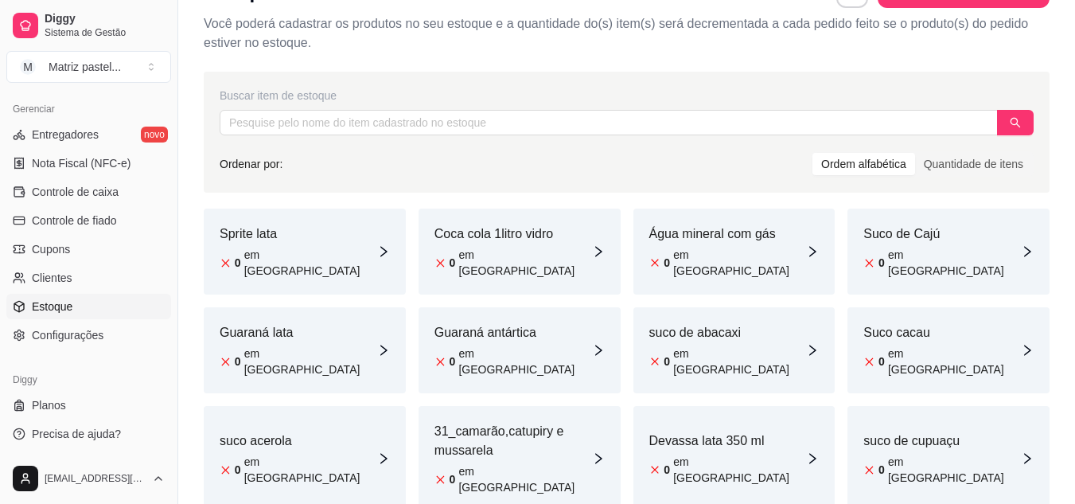
scroll to position [80, 0]
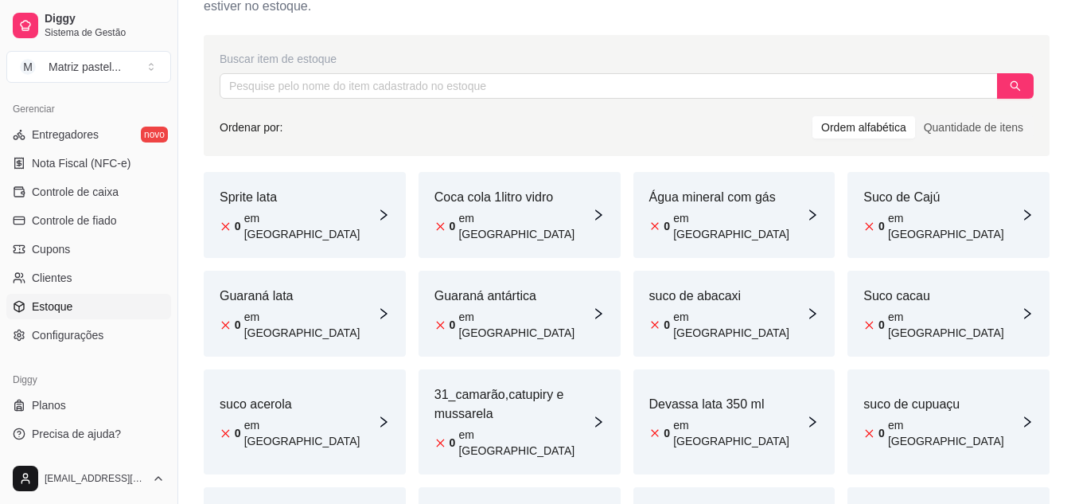
click at [641, 204] on div "Água mineral com gás 0 em estoque" at bounding box center [734, 215] width 202 height 86
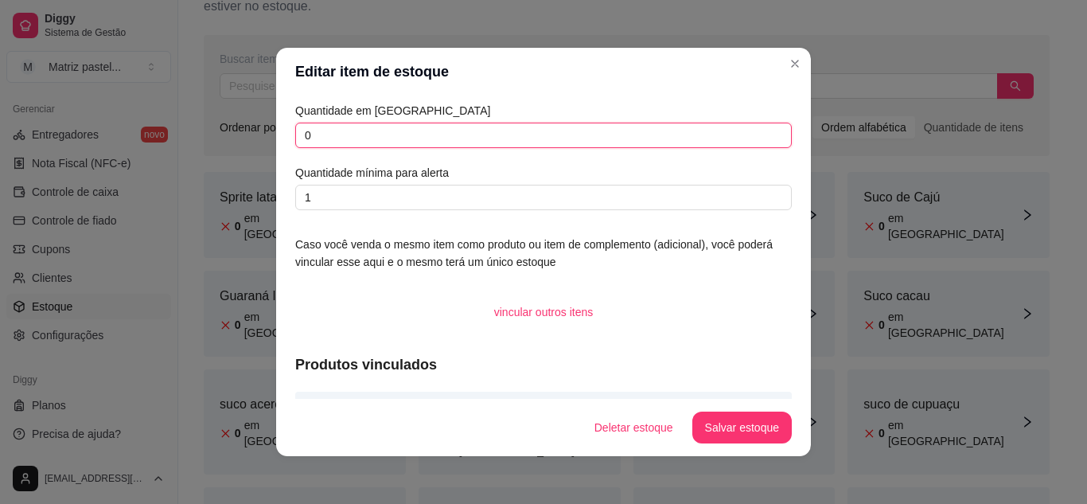
click at [408, 142] on input "0" at bounding box center [543, 135] width 496 height 25
type input "9"
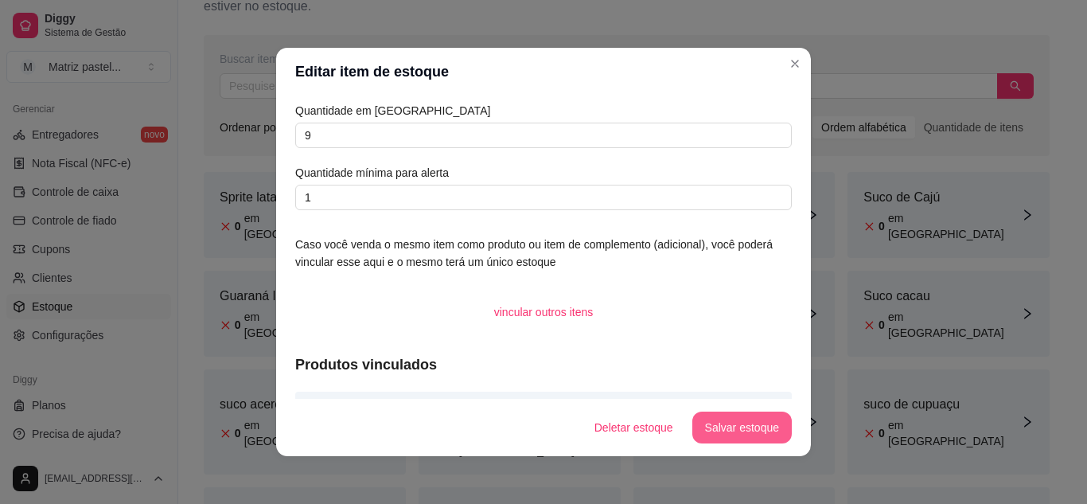
click at [717, 433] on button "Salvar estoque" at bounding box center [741, 427] width 99 height 32
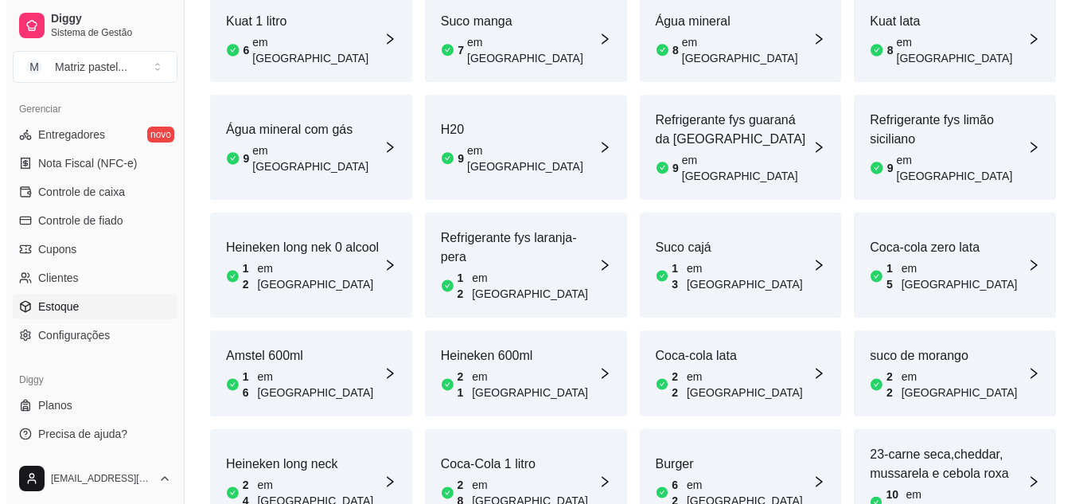
scroll to position [869, 0]
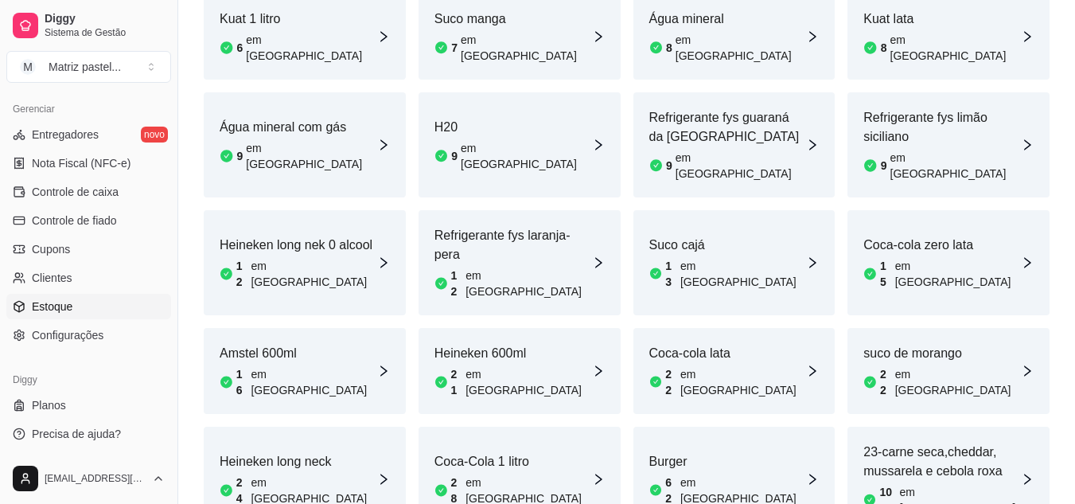
click at [317, 328] on div "Amstel 600ml 16 em estoque" at bounding box center [305, 371] width 202 height 86
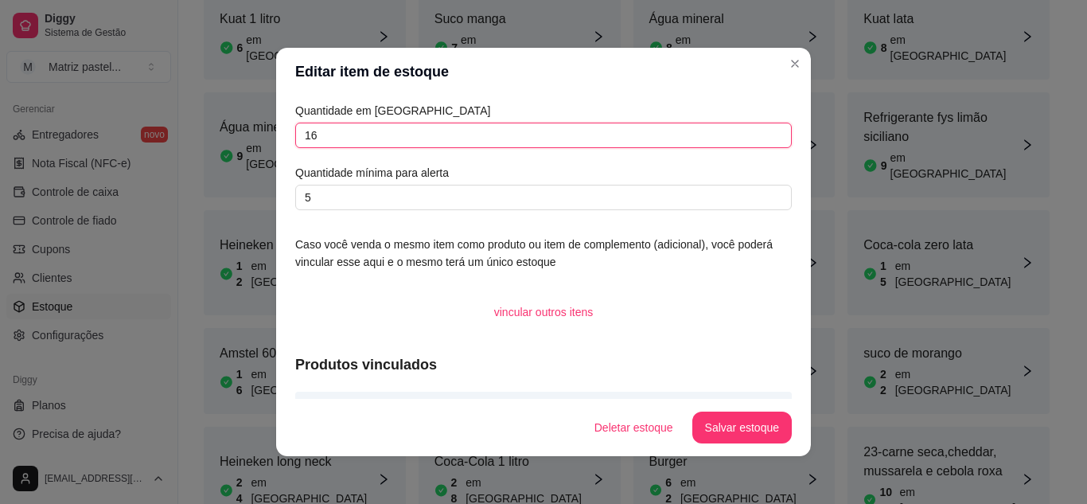
drag, startPoint x: 336, startPoint y: 135, endPoint x: 277, endPoint y: 141, distance: 59.1
click at [277, 141] on div "Quantidade em estoque 16 Quantidade mínima para alerta 5 Caso você venda o mesm…" at bounding box center [543, 246] width 535 height 303
type input "61"
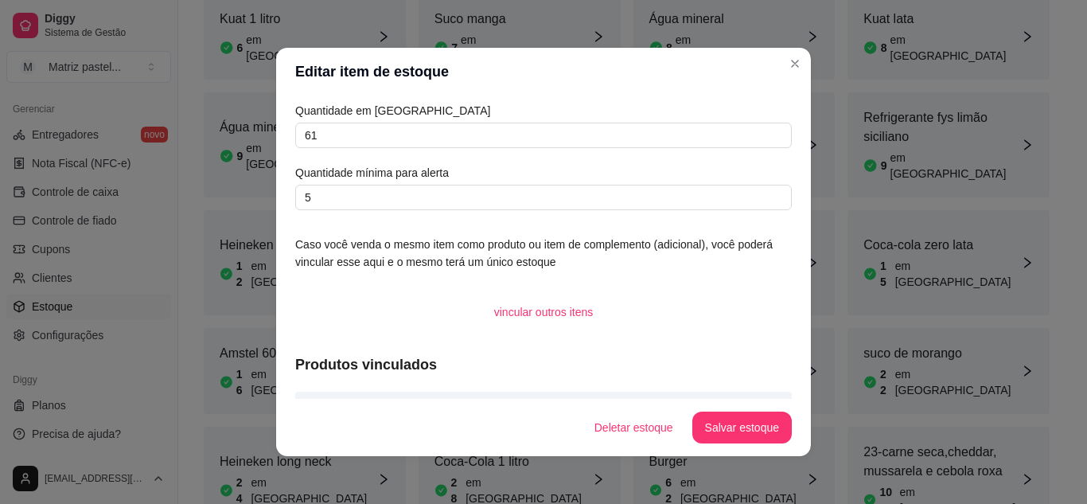
click at [708, 409] on footer "Deletar estoque Salvar estoque" at bounding box center [543, 427] width 535 height 57
click at [709, 411] on button "Salvar estoque" at bounding box center [741, 427] width 99 height 32
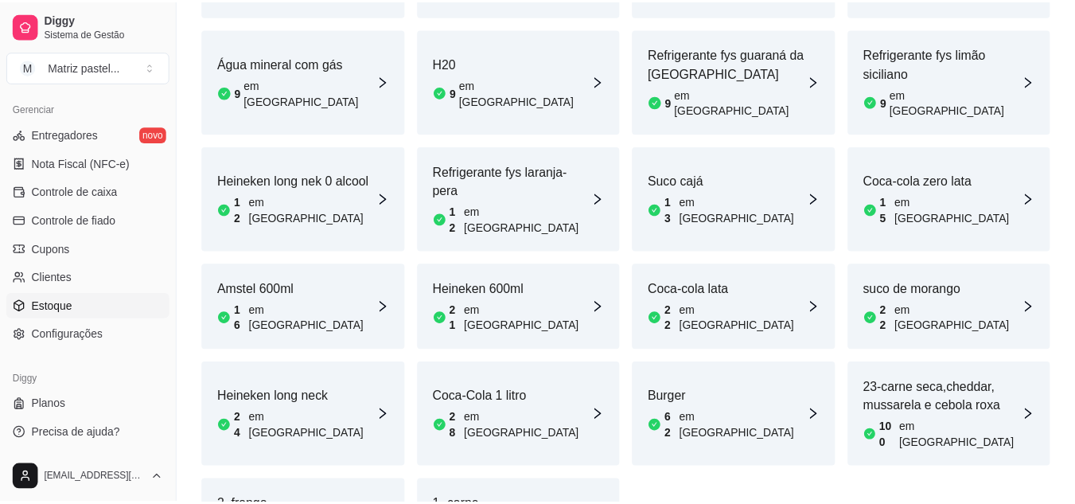
scroll to position [850, 0]
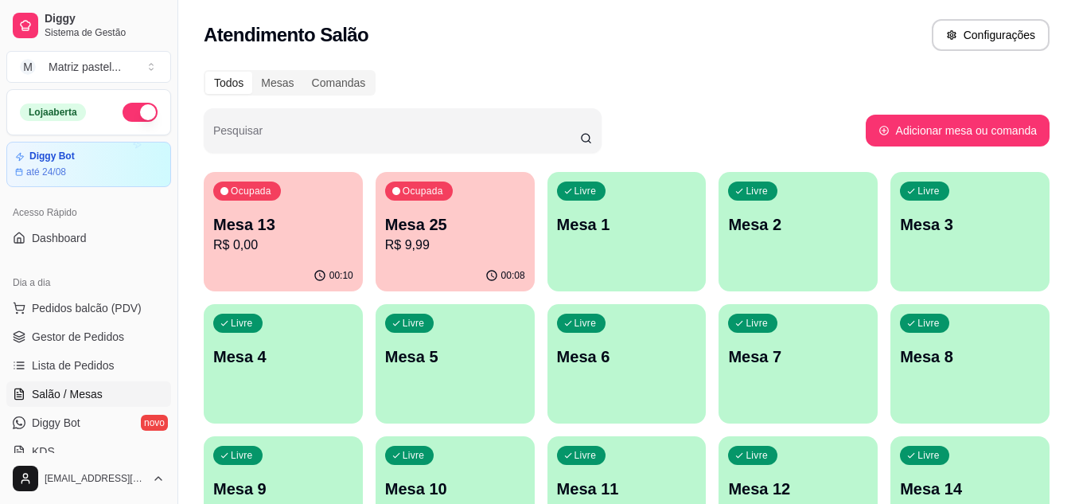
click at [415, 226] on p "Mesa 25" at bounding box center [455, 224] width 140 height 22
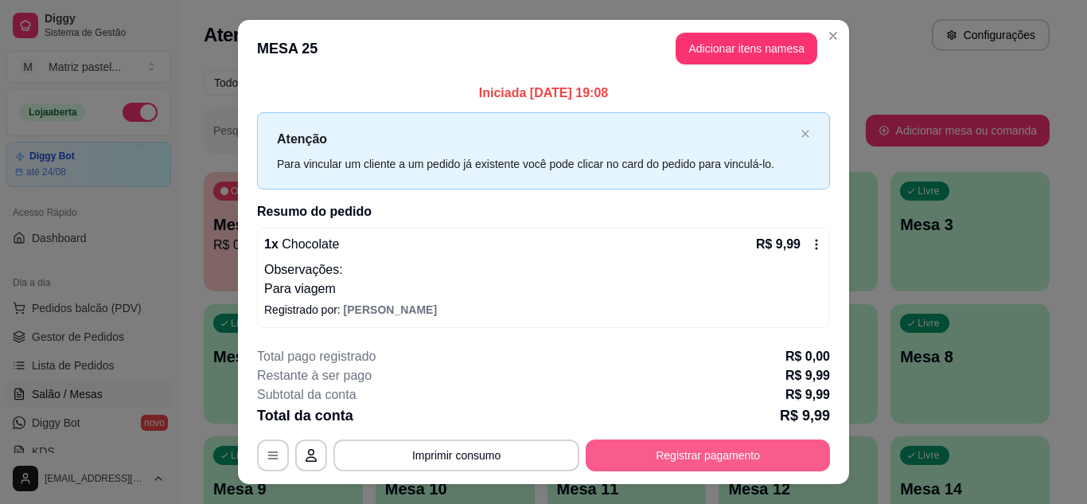
click at [746, 460] on button "Registrar pagamento" at bounding box center [708, 455] width 244 height 32
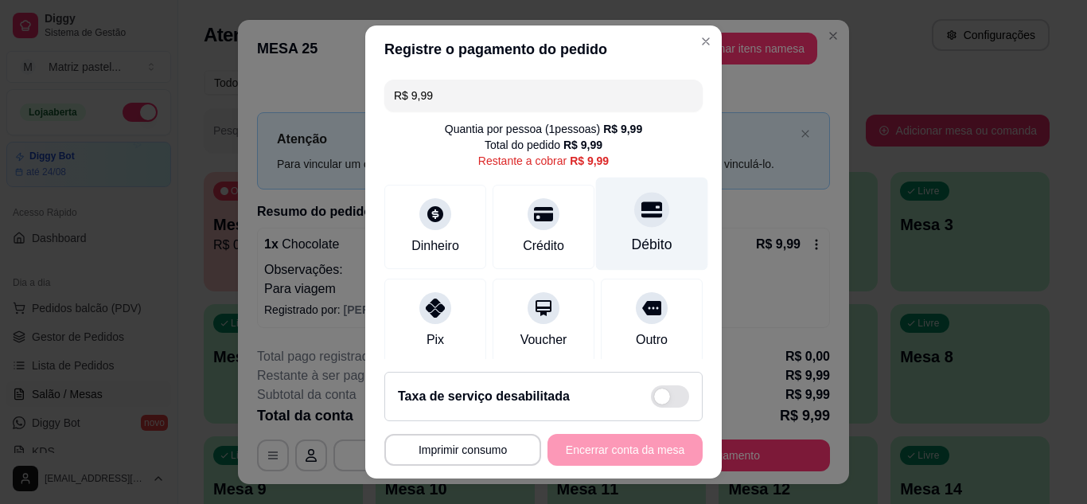
click at [632, 237] on div "Débito" at bounding box center [652, 244] width 41 height 21
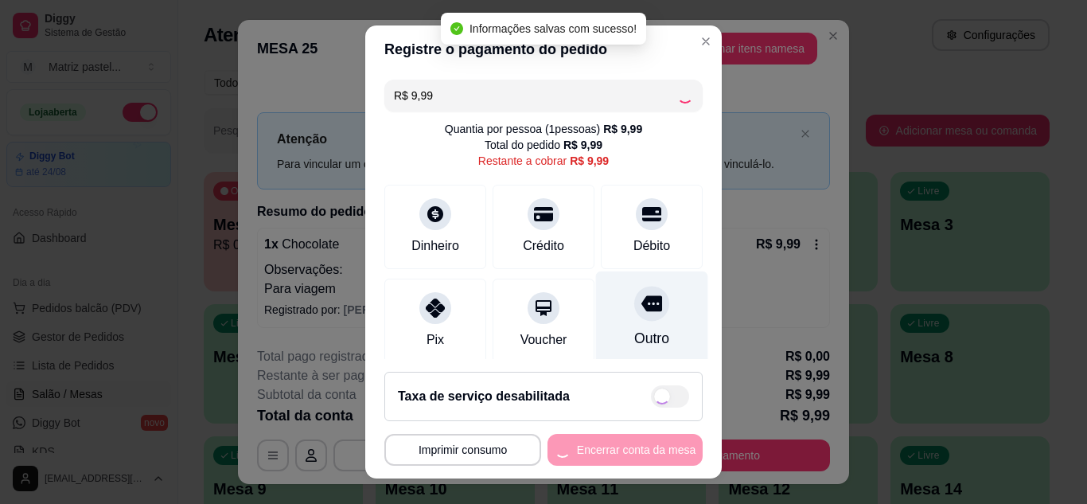
type input "R$ 0,00"
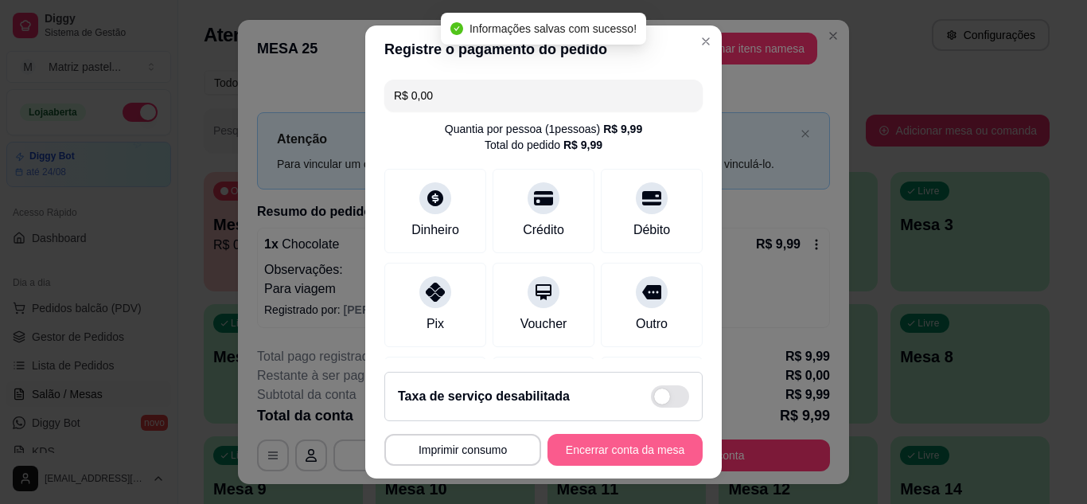
click at [585, 447] on button "Encerrar conta da mesa" at bounding box center [624, 450] width 155 height 32
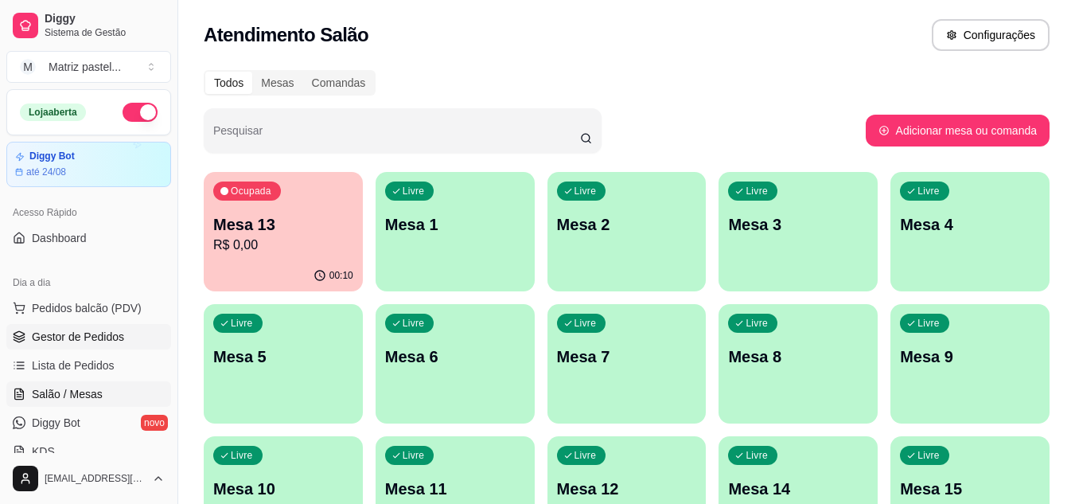
click at [109, 345] on link "Gestor de Pedidos" at bounding box center [88, 336] width 165 height 25
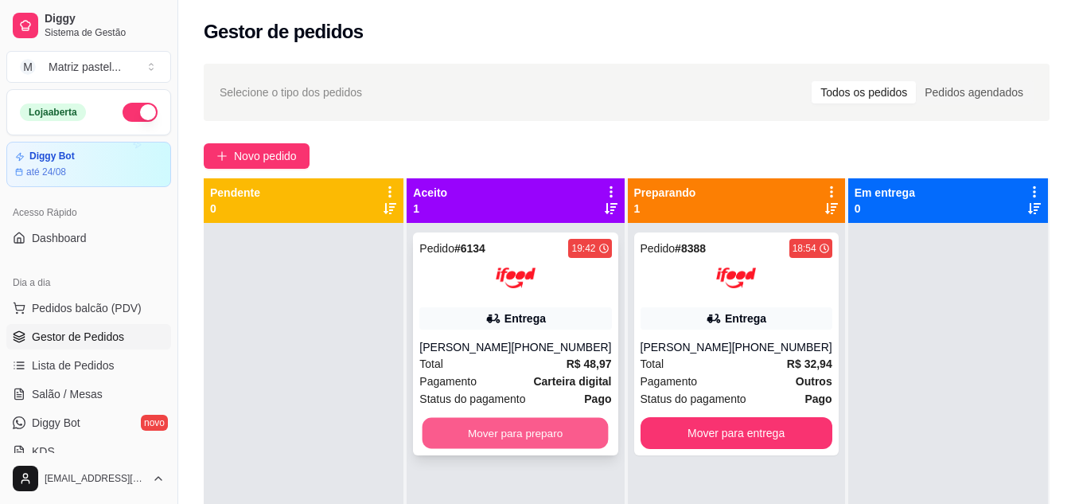
click at [549, 432] on button "Mover para preparo" at bounding box center [515, 433] width 186 height 31
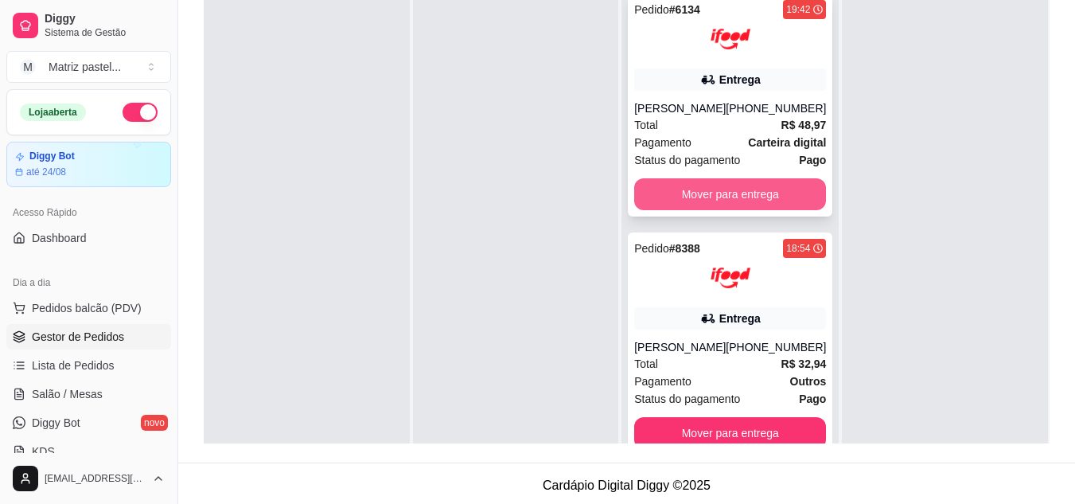
scroll to position [243, 0]
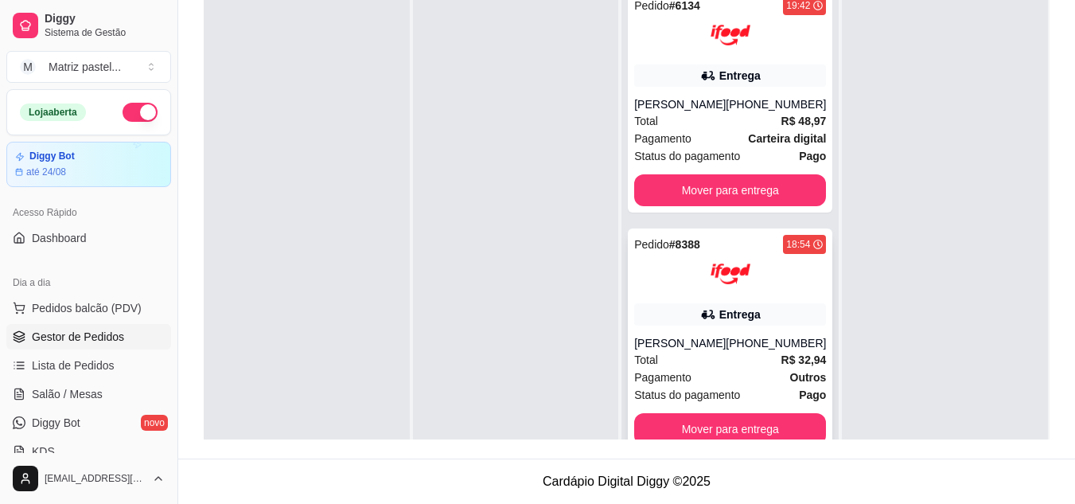
click at [719, 316] on div "Entrega" at bounding box center [739, 314] width 41 height 16
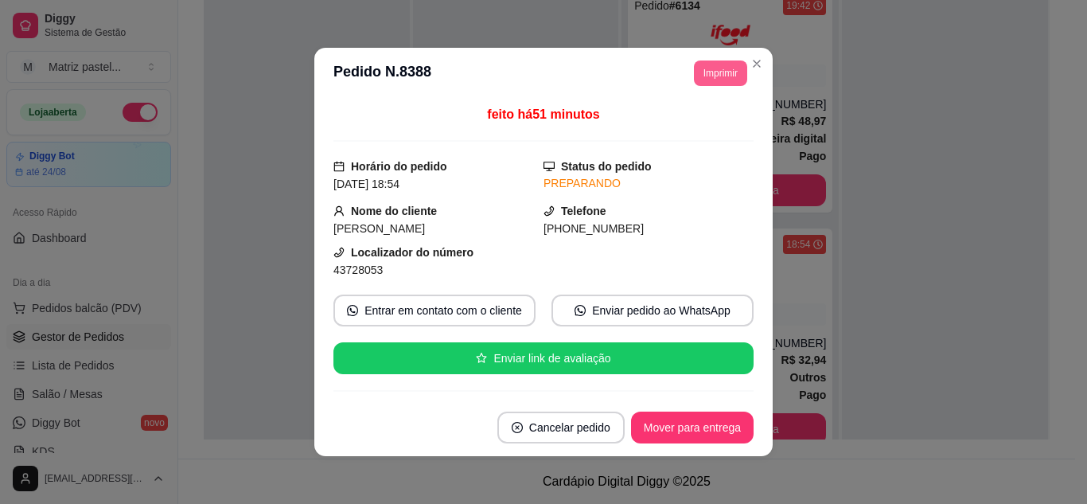
click at [721, 71] on button "Imprimir" at bounding box center [720, 72] width 53 height 25
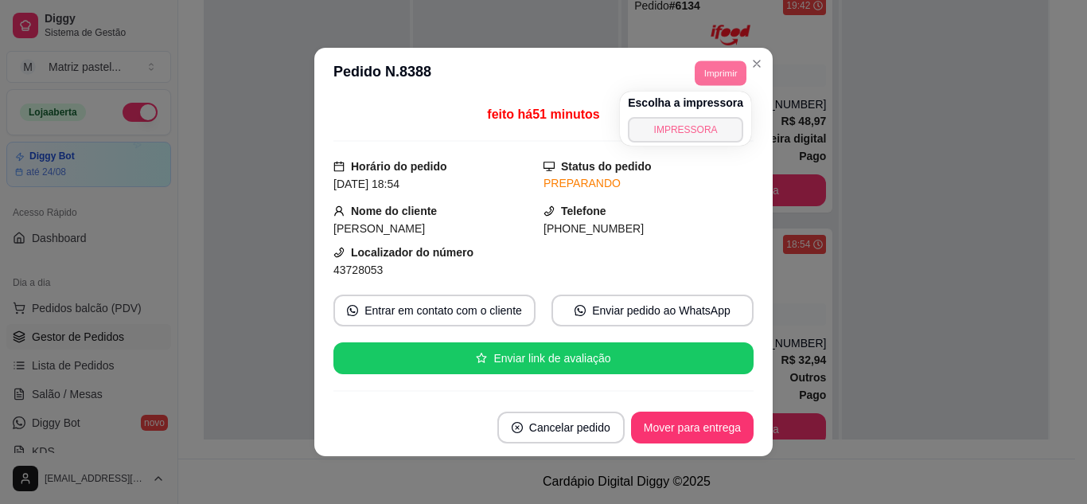
click at [711, 120] on button "IMPRESSORA" at bounding box center [685, 129] width 115 height 25
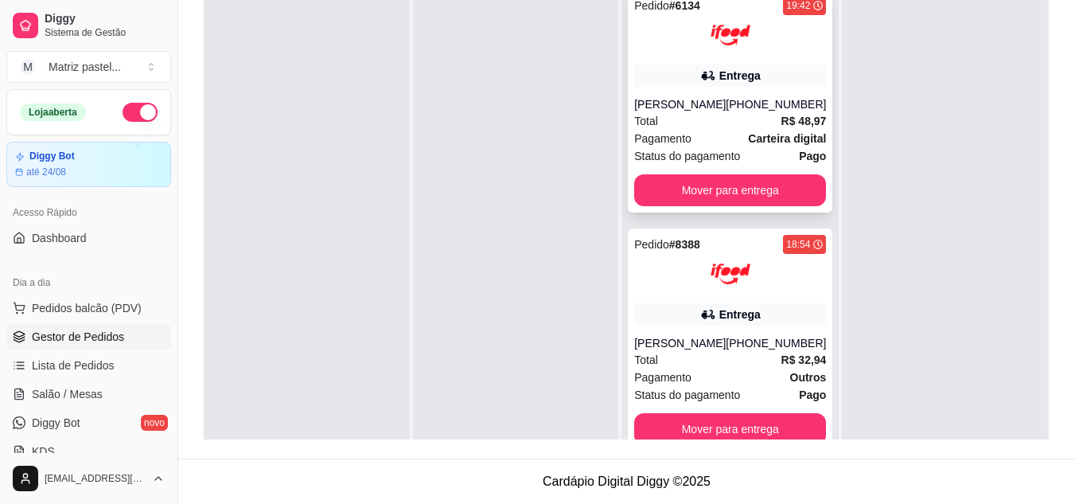
click at [750, 71] on div "Entrega" at bounding box center [739, 76] width 41 height 16
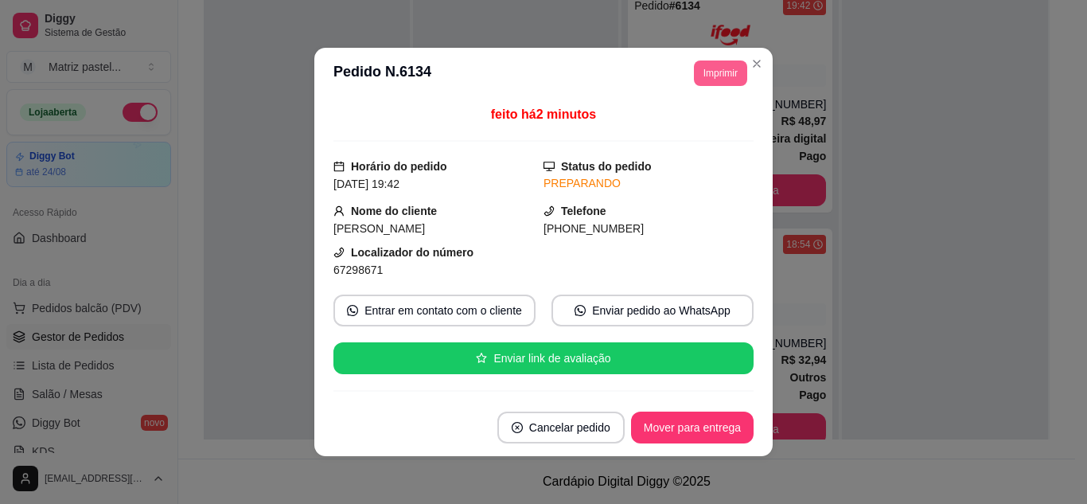
click at [729, 75] on button "Imprimir" at bounding box center [720, 72] width 53 height 25
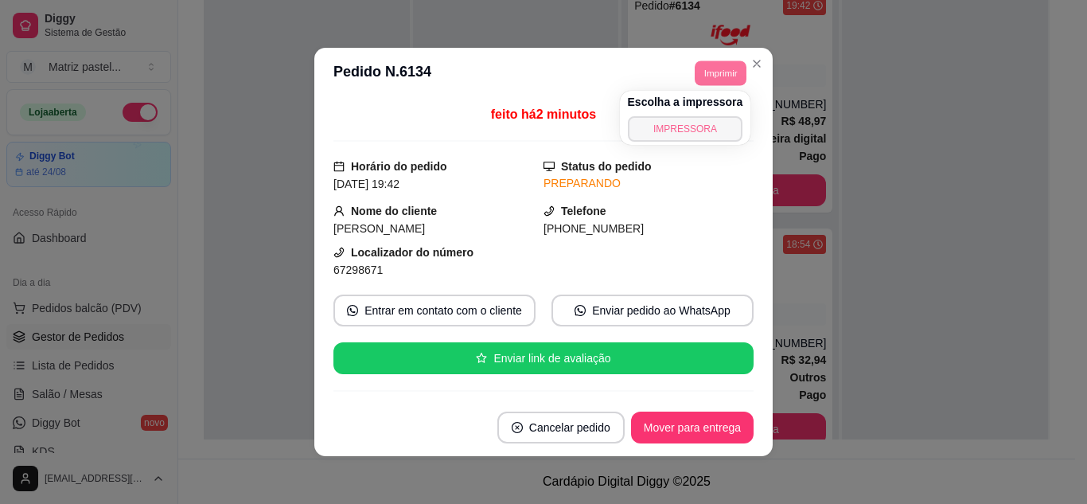
click at [713, 120] on button "IMPRESSORA" at bounding box center [685, 128] width 115 height 25
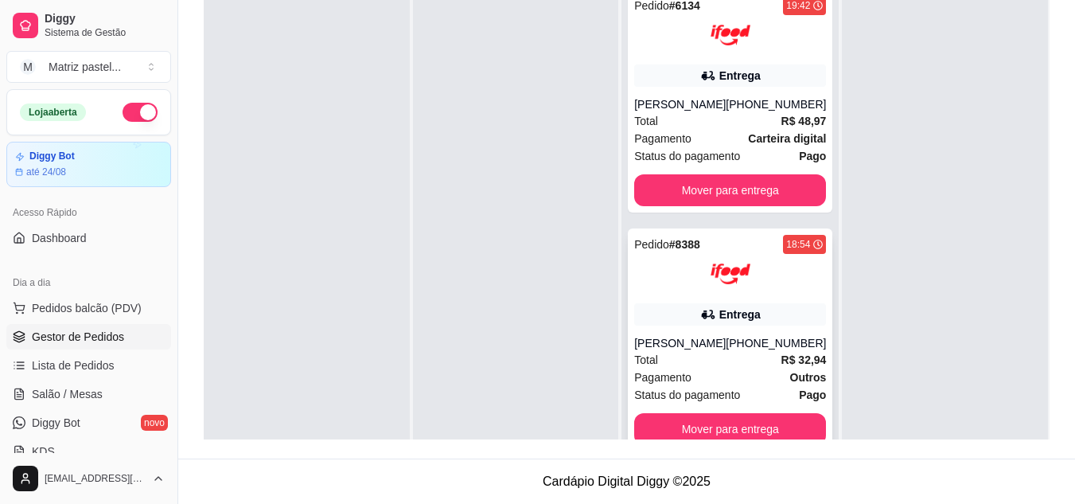
click at [770, 293] on div at bounding box center [730, 274] width 192 height 40
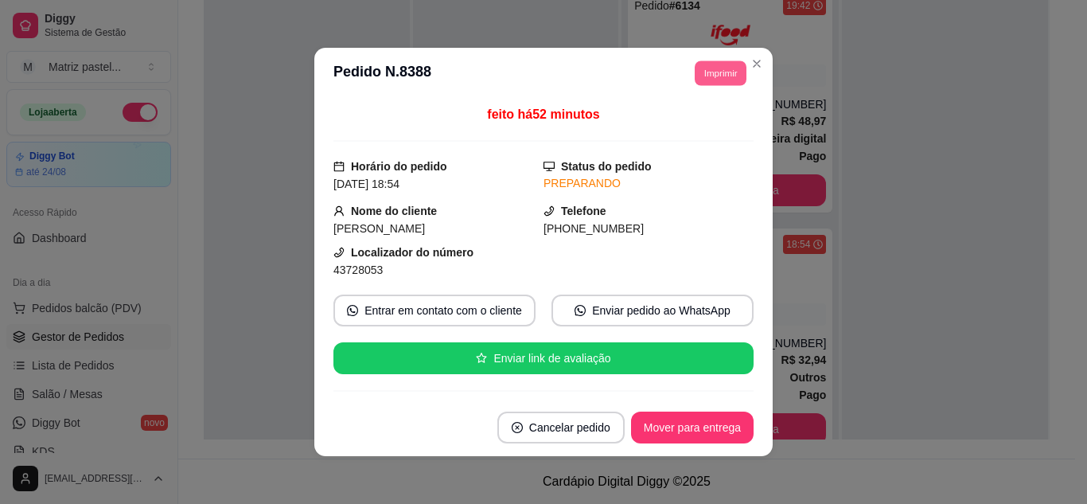
click at [713, 80] on button "Imprimir" at bounding box center [721, 72] width 52 height 25
click at [716, 115] on div "Escolha a impressora IMPRESSORA" at bounding box center [684, 118] width 131 height 54
click at [719, 121] on button "IMPRESSORA" at bounding box center [684, 128] width 115 height 25
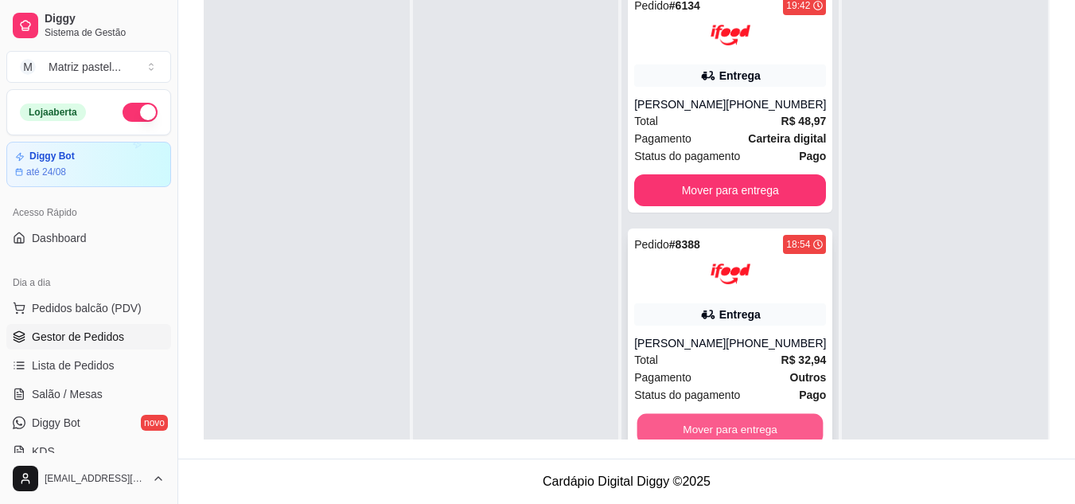
click at [735, 419] on button "Mover para entrega" at bounding box center [730, 429] width 186 height 31
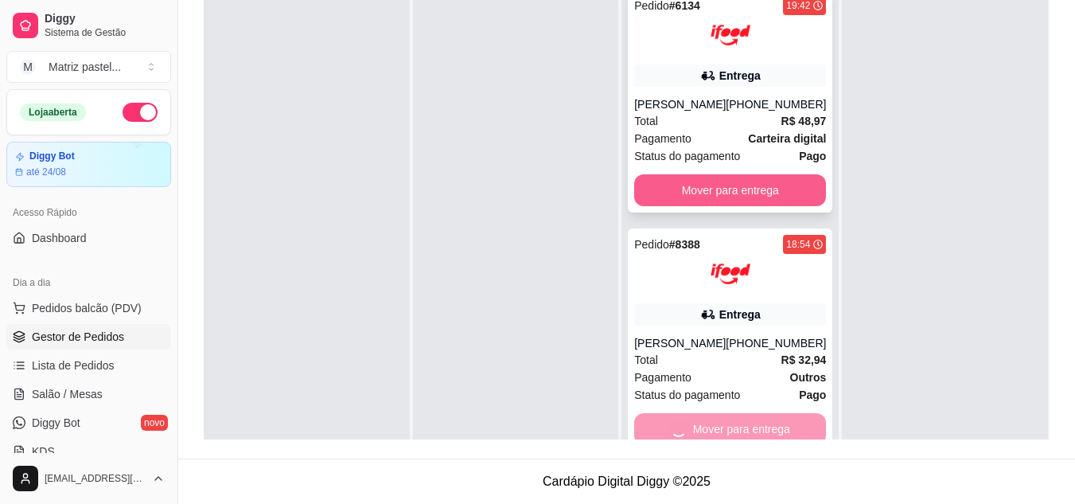
click at [707, 186] on button "Mover para entrega" at bounding box center [730, 190] width 192 height 32
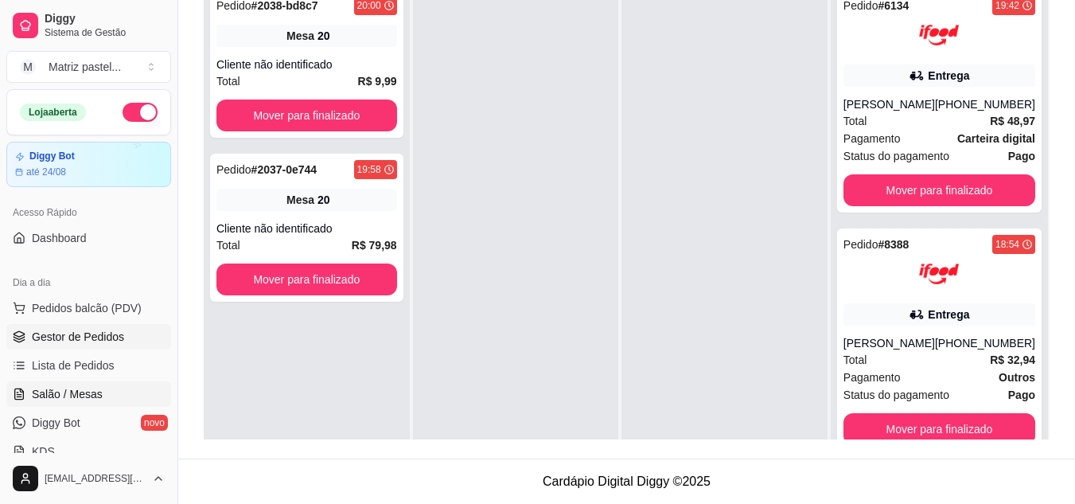
click at [81, 398] on span "Salão / Mesas" at bounding box center [67, 394] width 71 height 16
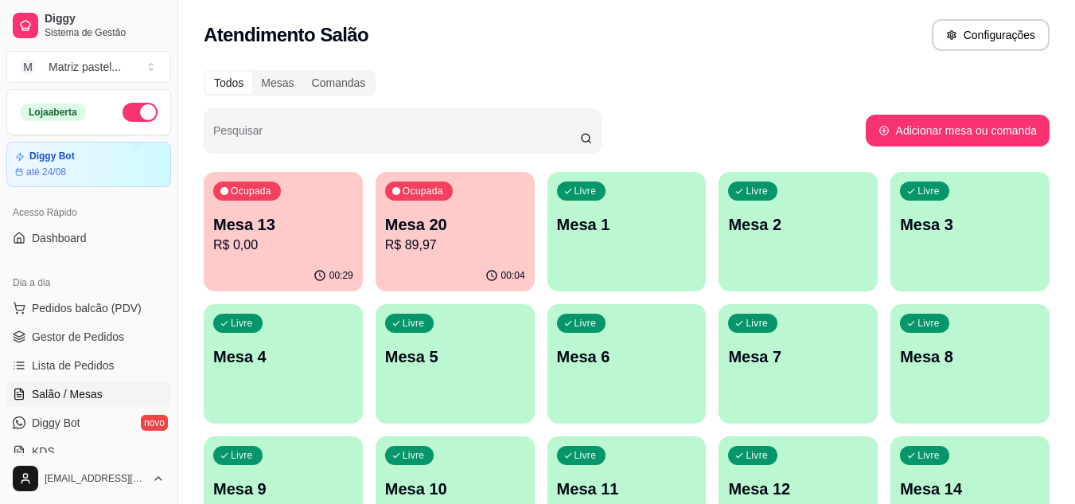
click at [437, 200] on div "Ocupada" at bounding box center [419, 190] width 68 height 19
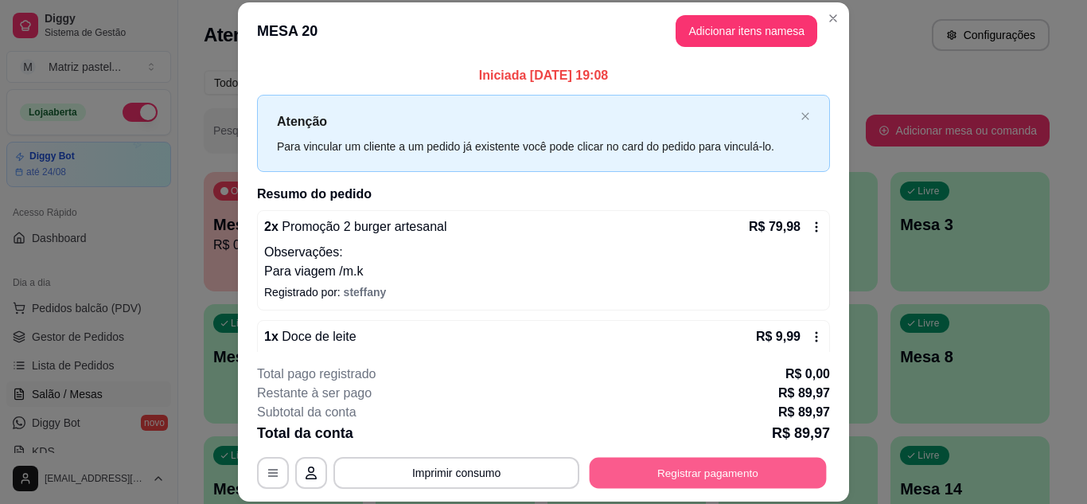
click at [743, 461] on button "Registrar pagamento" at bounding box center [708, 472] width 237 height 31
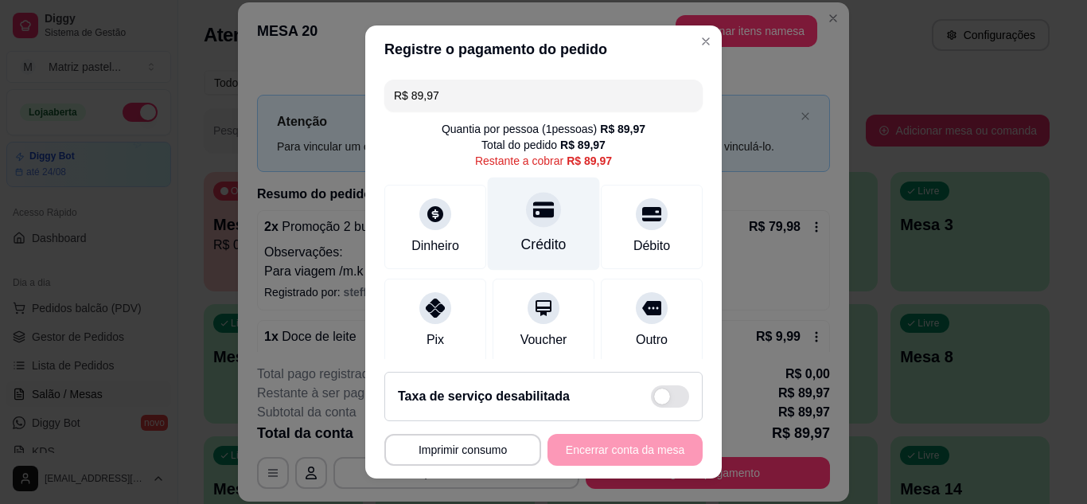
click at [558, 222] on div "Crédito" at bounding box center [544, 223] width 112 height 93
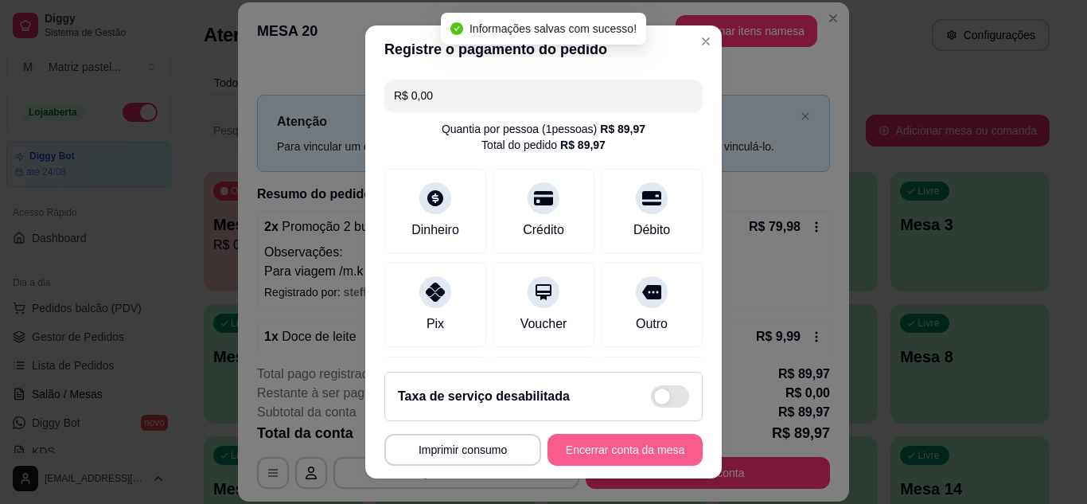
type input "R$ 0,00"
click at [648, 440] on button "Encerrar conta da mesa" at bounding box center [624, 450] width 155 height 32
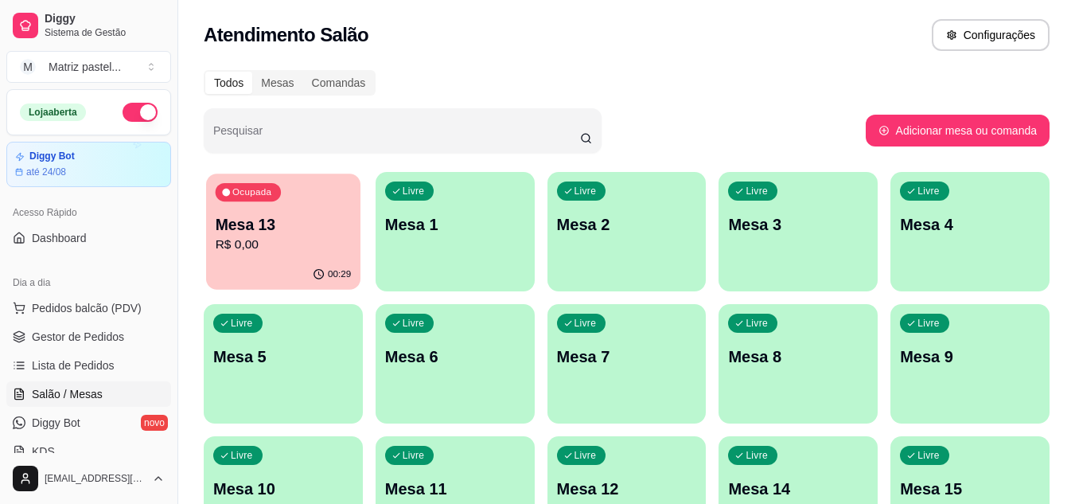
click at [272, 232] on p "Mesa 13" at bounding box center [284, 224] width 136 height 21
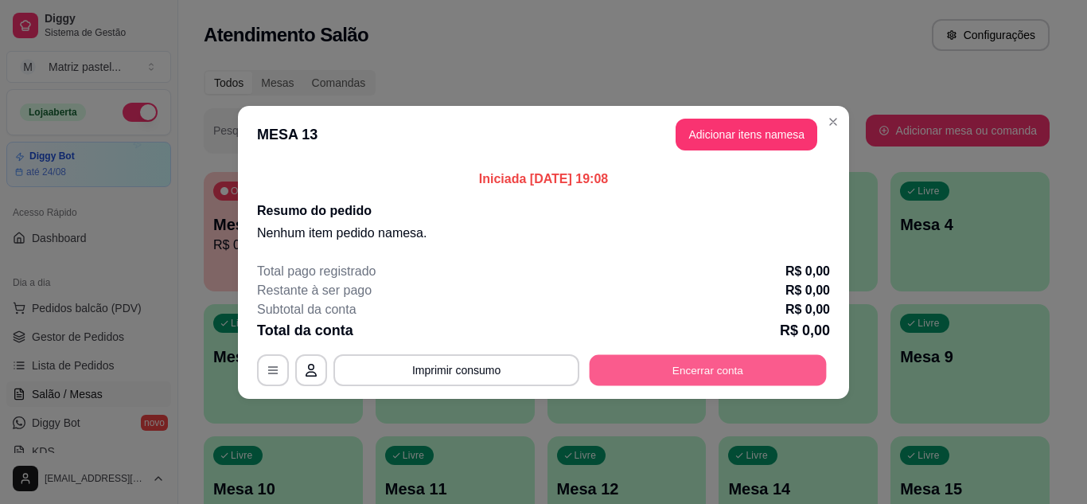
click at [708, 376] on button "Encerrar conta" at bounding box center [708, 369] width 237 height 31
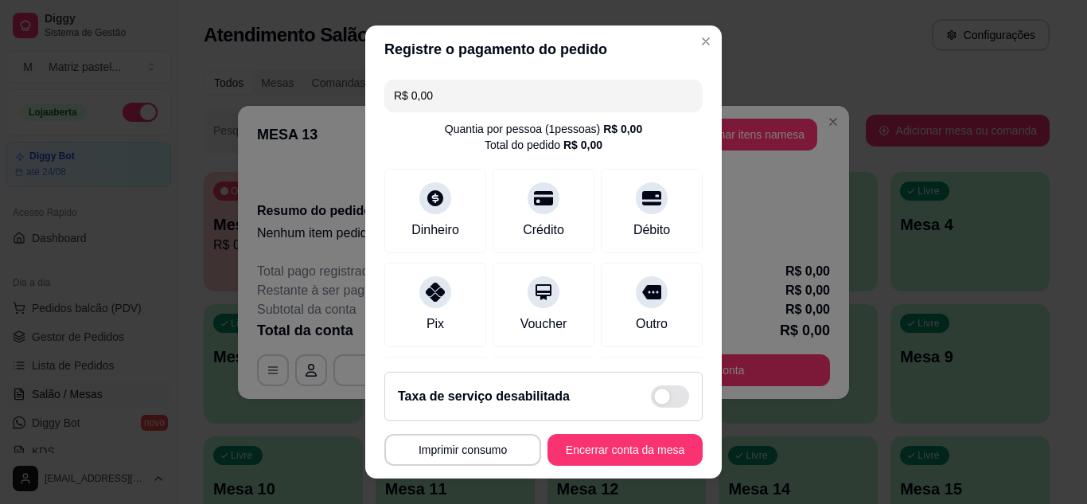
click at [629, 444] on button "Encerrar conta da mesa" at bounding box center [624, 450] width 155 height 32
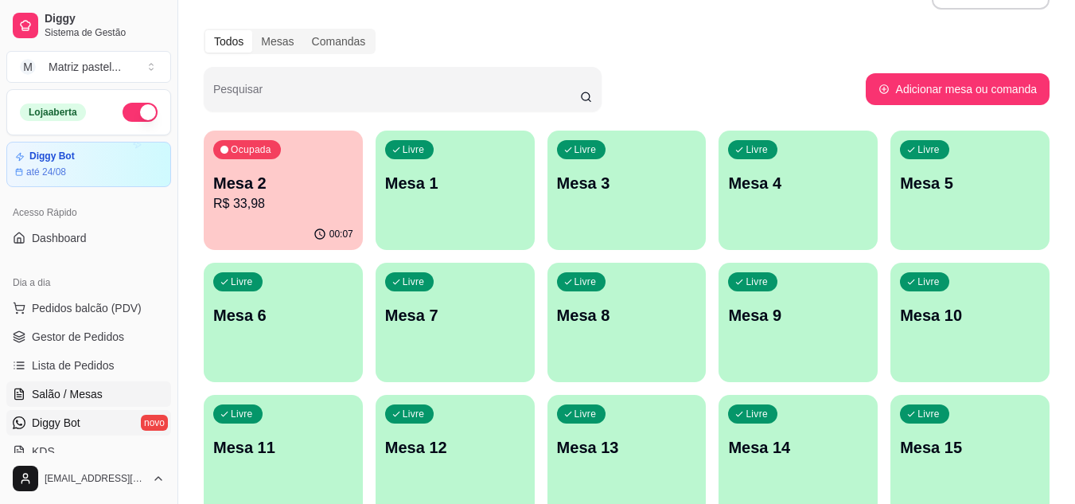
scroll to position [80, 0]
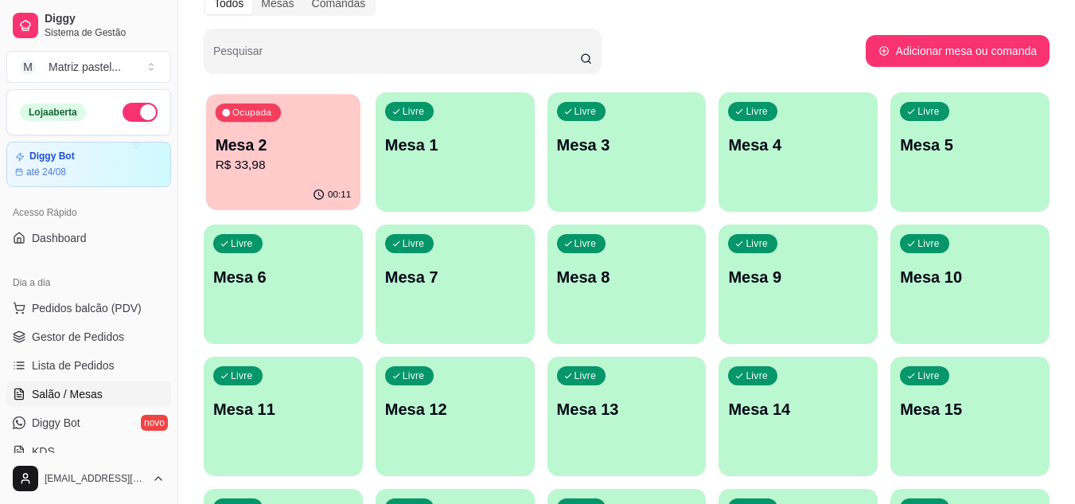
click at [216, 169] on p "R$ 33,98" at bounding box center [284, 165] width 136 height 18
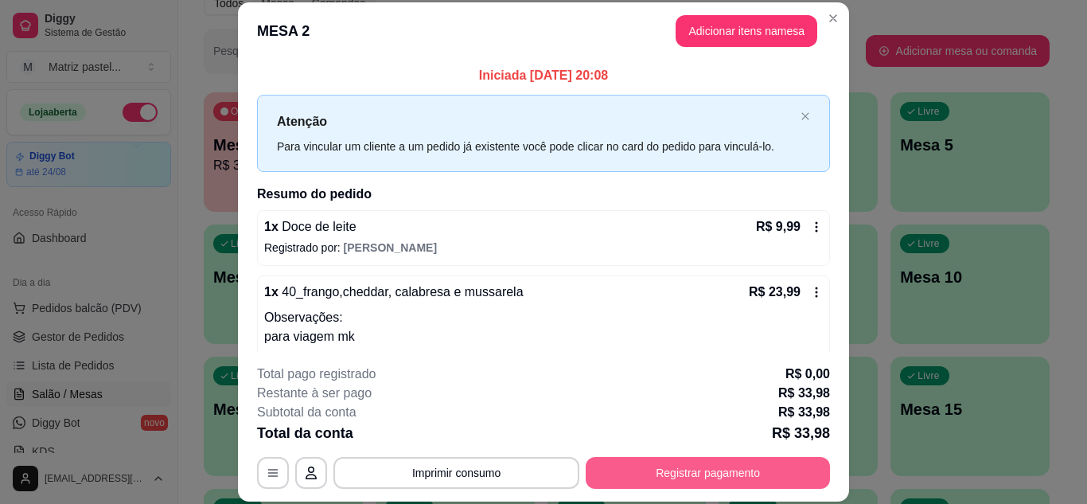
click at [675, 480] on button "Registrar pagamento" at bounding box center [708, 473] width 244 height 32
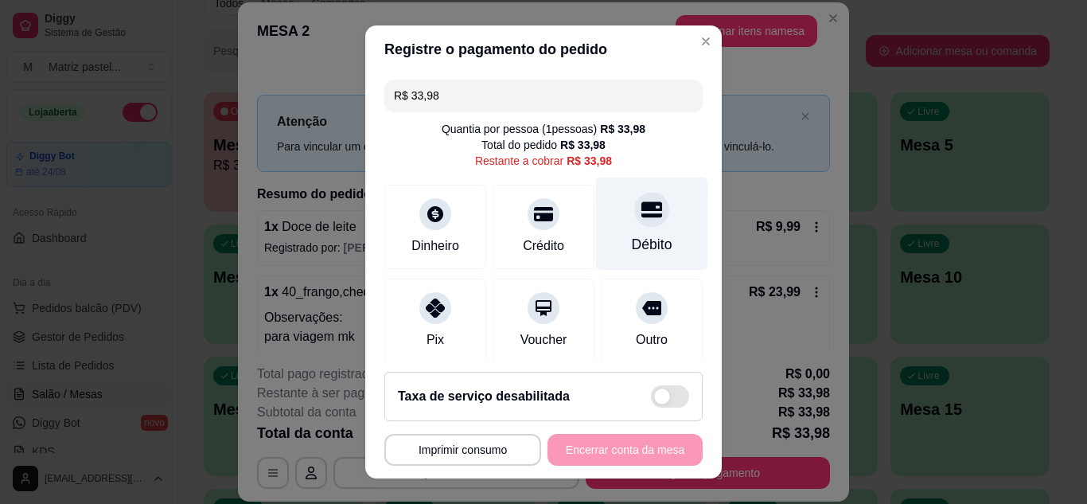
click at [644, 236] on div "Débito" at bounding box center [652, 244] width 41 height 21
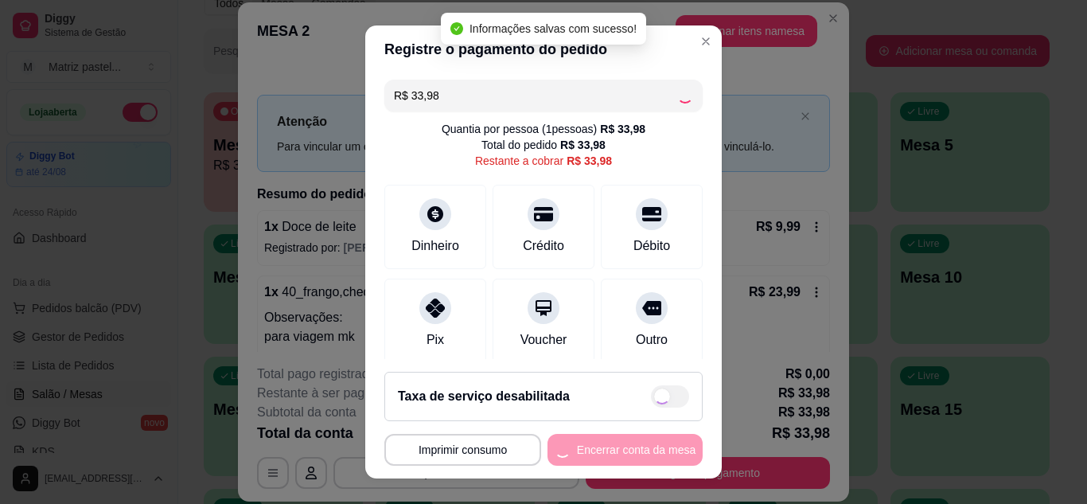
type input "R$ 0,00"
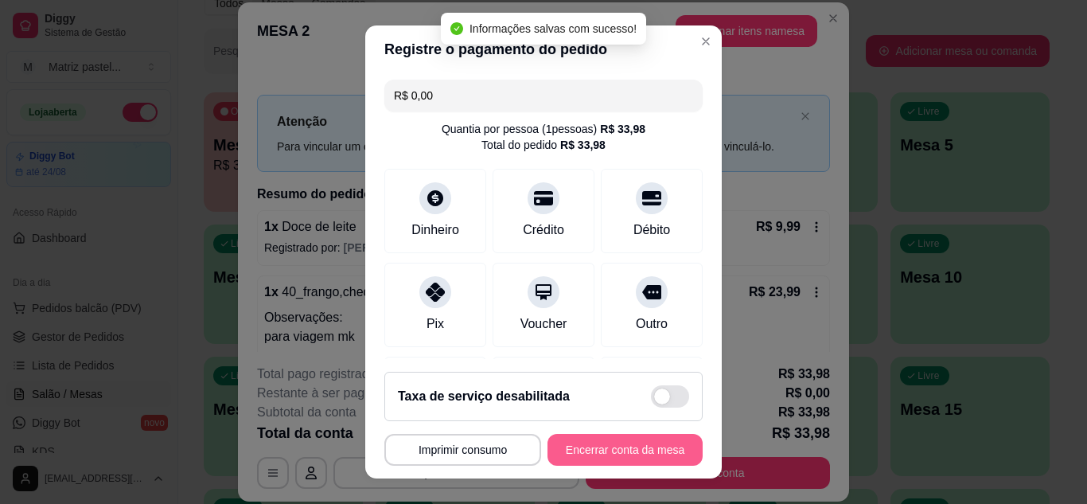
click at [612, 458] on button "Encerrar conta da mesa" at bounding box center [624, 450] width 155 height 32
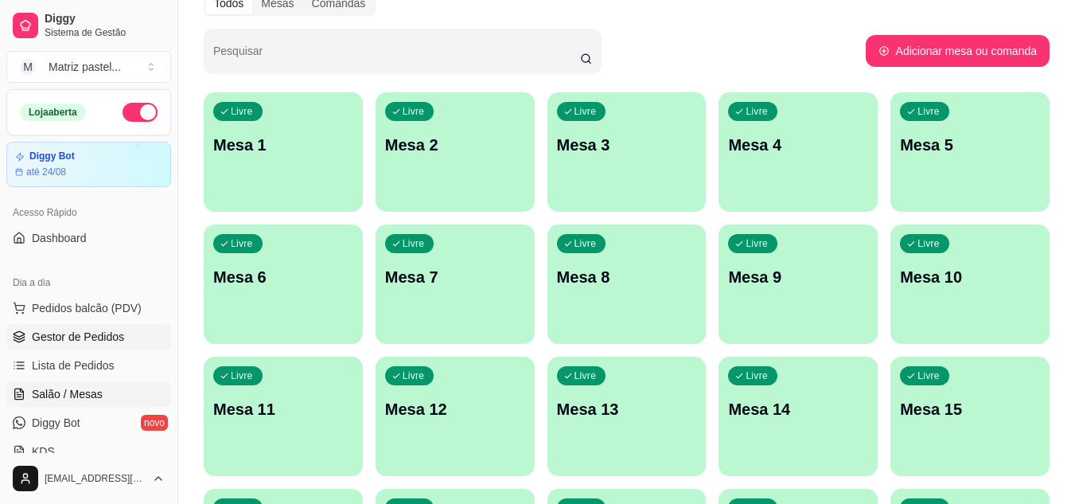
click at [96, 343] on span "Gestor de Pedidos" at bounding box center [78, 337] width 92 height 16
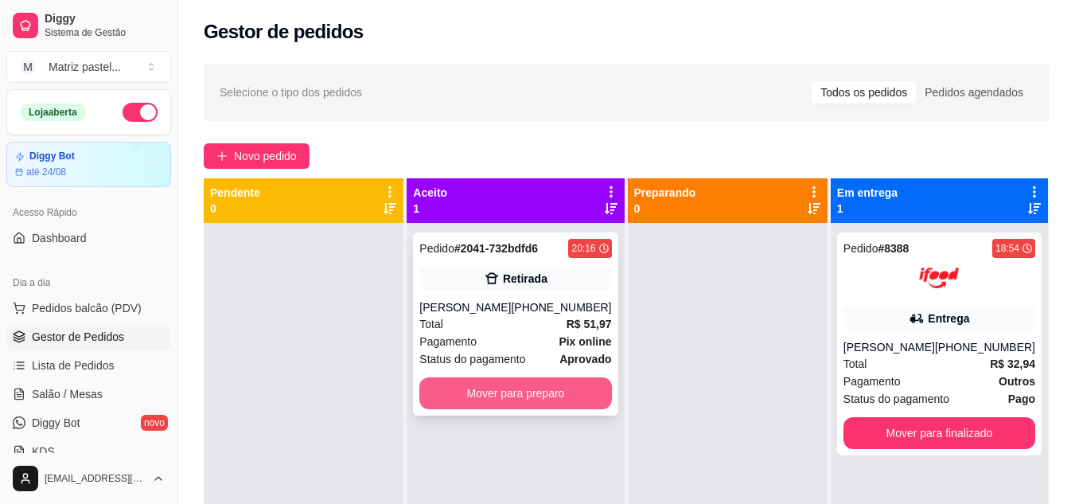
click at [545, 400] on button "Mover para preparo" at bounding box center [515, 393] width 192 height 32
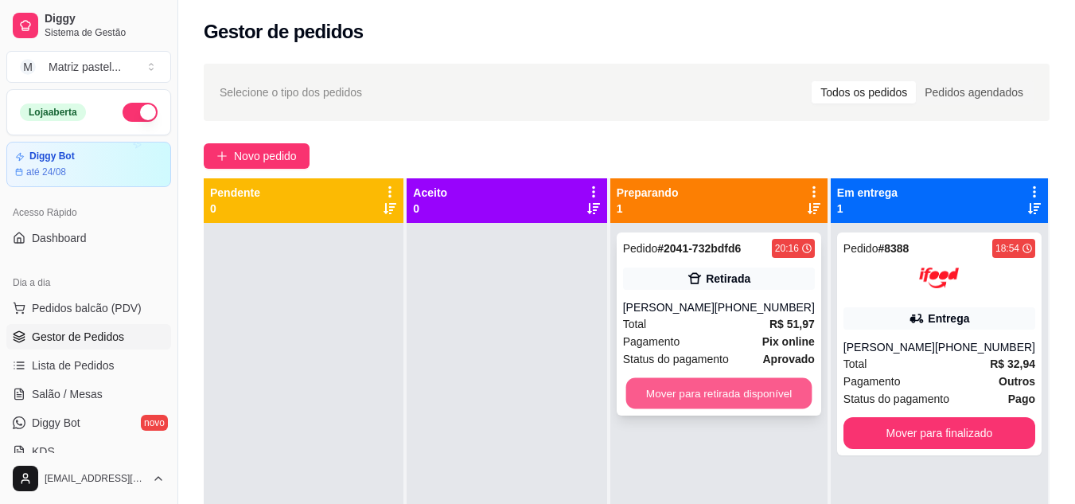
click at [699, 390] on button "Mover para retirada disponível" at bounding box center [718, 393] width 186 height 31
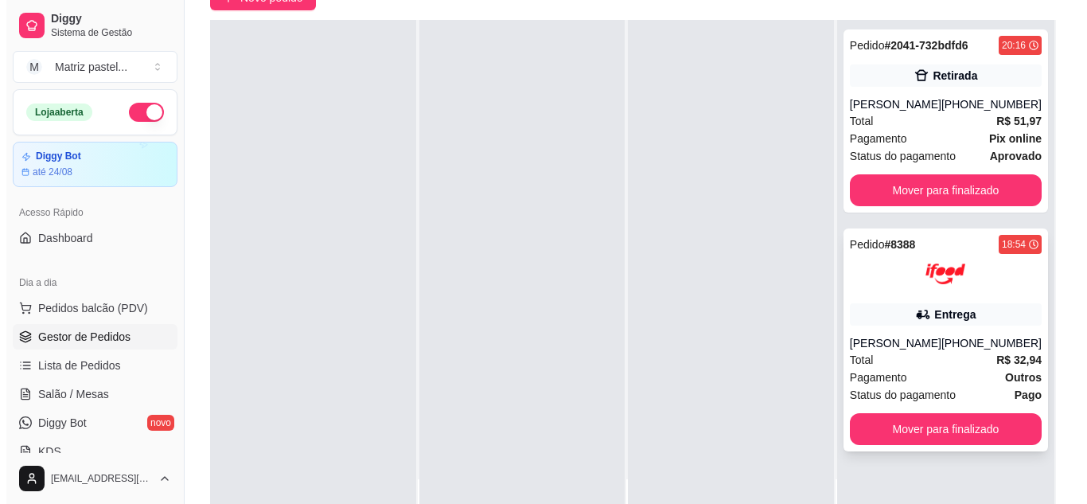
scroll to position [159, 0]
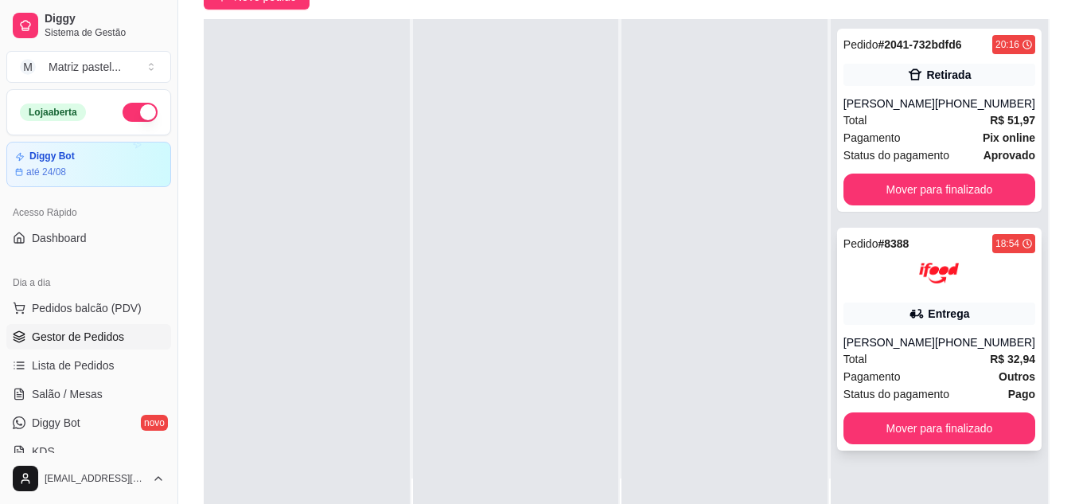
click at [894, 283] on div at bounding box center [939, 273] width 192 height 40
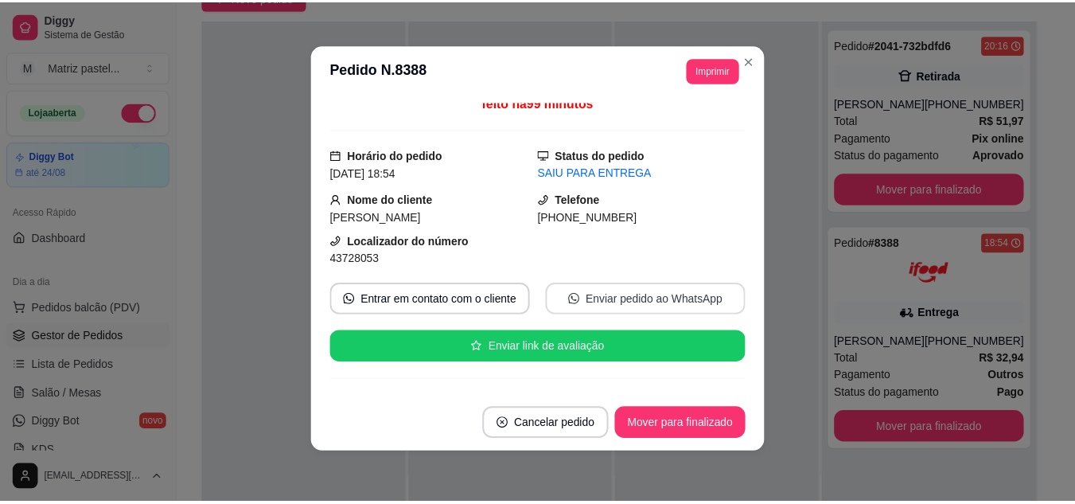
scroll to position [0, 0]
